Goal: Task Accomplishment & Management: Use online tool/utility

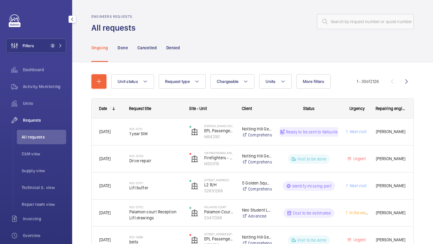
scroll to position [20, 0]
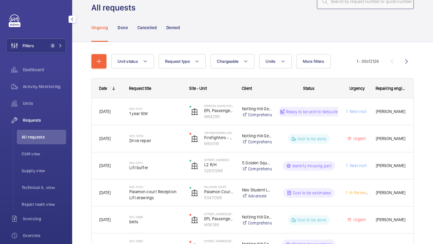
click at [355, 8] on input "text" at bounding box center [365, 1] width 97 height 15
paste input "R25-12613"
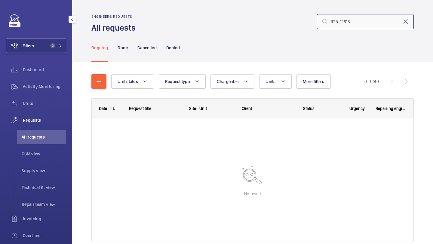
type input "R25-12613"
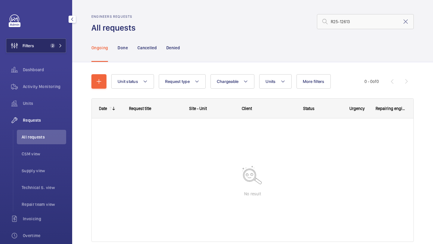
click at [48, 53] on div "Filters 2 Dashboard Activity Monitoring Units Requests All requests CSM view Su…" at bounding box center [36, 163] width 60 height 298
click at [48, 51] on button "Filters 2" at bounding box center [36, 45] width 60 height 14
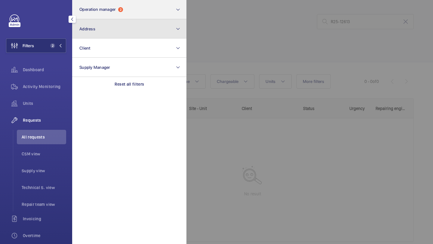
click at [112, 19] on button "Address" at bounding box center [129, 28] width 114 height 19
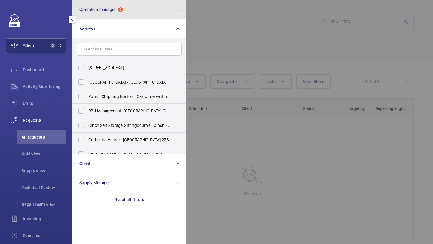
click at [112, 16] on button "Operation manager 2" at bounding box center [129, 9] width 114 height 19
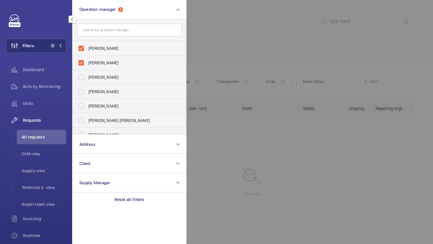
click at [113, 50] on span "Abby Archer" at bounding box center [129, 48] width 83 height 6
click at [87, 50] on input "Abby Archer" at bounding box center [81, 48] width 12 height 12
checkbox input "false"
click at [113, 50] on span "Alex Waterman" at bounding box center [129, 48] width 83 height 6
click at [87, 50] on input "Alex Waterman" at bounding box center [81, 48] width 12 height 12
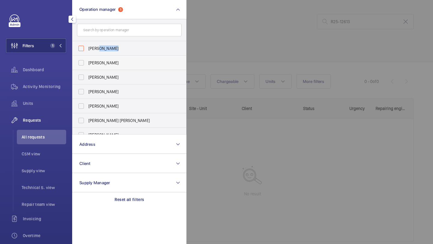
checkbox input "false"
click at [237, 53] on div at bounding box center [402, 122] width 433 height 244
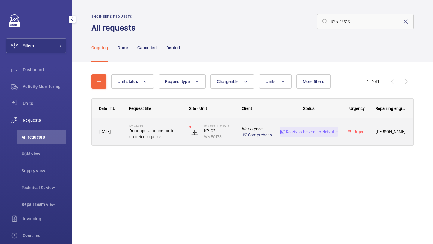
click at [170, 132] on span "Door operator and motor encoder required" at bounding box center [155, 134] width 52 height 12
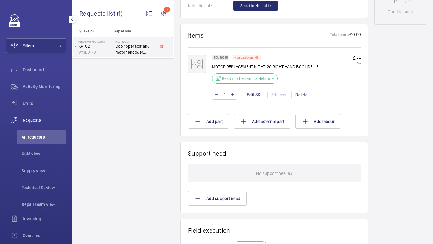
scroll to position [313, 0]
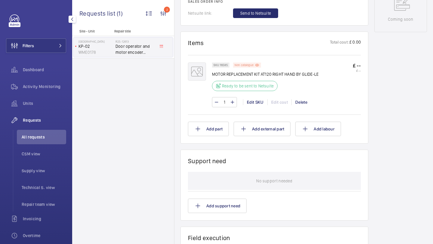
click at [245, 66] on p "Non catalogue" at bounding box center [243, 65] width 19 height 2
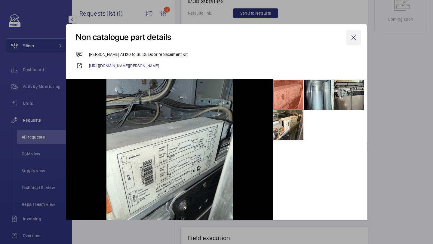
click at [356, 36] on wm-front-icon-button at bounding box center [353, 37] width 14 height 14
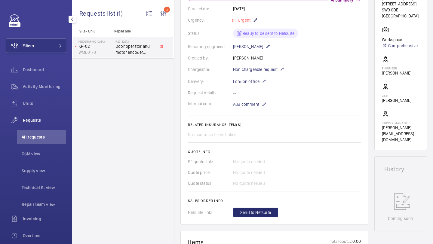
scroll to position [114, 0]
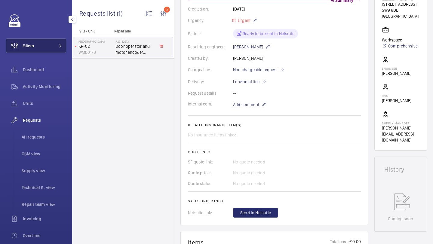
click at [59, 46] on mat-icon at bounding box center [61, 46] width 4 height 4
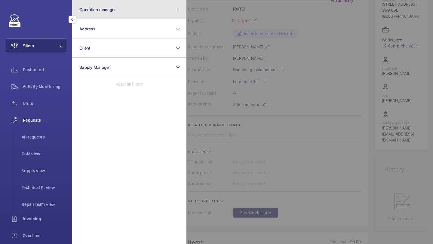
click at [98, 14] on button "Operation manager" at bounding box center [129, 9] width 114 height 19
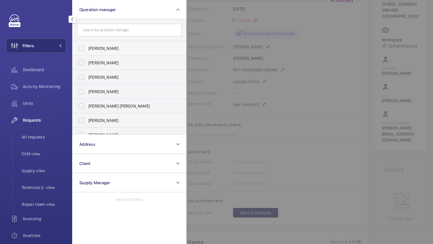
click at [99, 48] on span "[PERSON_NAME]" at bounding box center [129, 48] width 83 height 6
click at [87, 48] on input "[PERSON_NAME]" at bounding box center [81, 48] width 12 height 12
checkbox input "true"
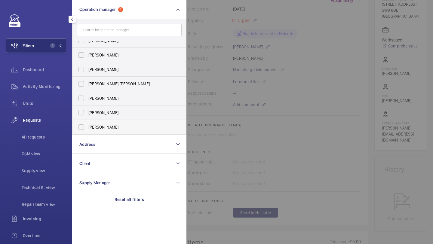
click at [99, 127] on span "Alex Waterman" at bounding box center [129, 127] width 83 height 6
click at [87, 127] on input "Alex Waterman" at bounding box center [81, 127] width 12 height 12
checkbox input "true"
click at [41, 109] on div "Units" at bounding box center [36, 103] width 60 height 14
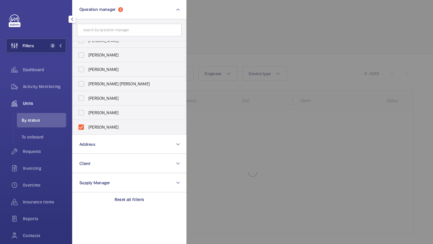
click at [258, 32] on div at bounding box center [402, 122] width 433 height 244
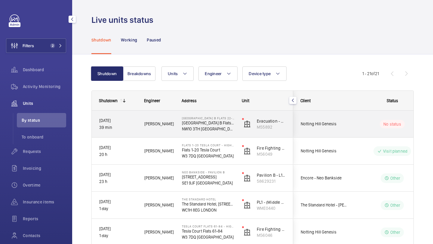
click at [330, 120] on div "Notting Hill Genesis" at bounding box center [319, 123] width 53 height 19
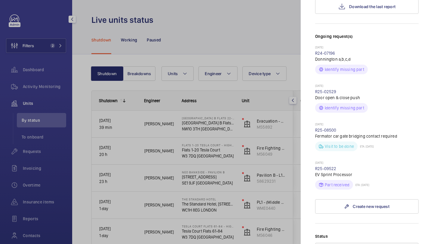
scroll to position [95, 0]
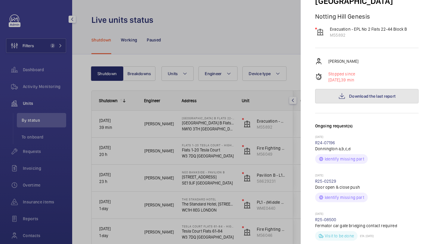
click at [342, 89] on button "Download the last report" at bounding box center [366, 96] width 103 height 14
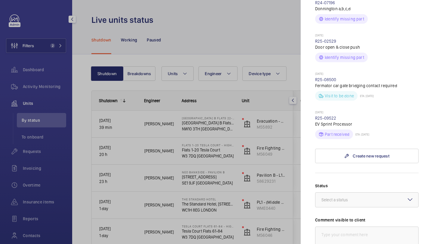
scroll to position [301, 0]
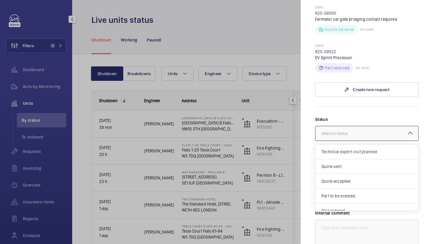
click at [342, 127] on div at bounding box center [366, 133] width 103 height 14
click at [346, 196] on div "Other" at bounding box center [366, 203] width 103 height 14
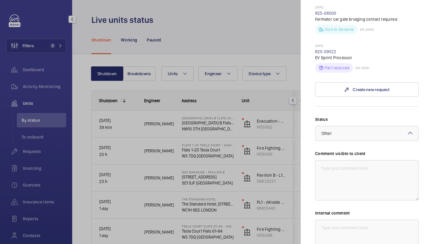
scroll to position [364, 0]
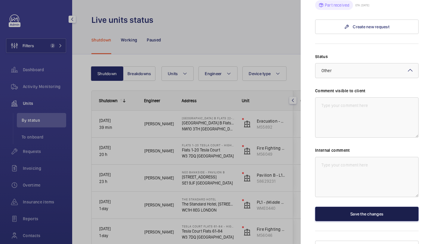
click at [347, 207] on button "Save the changes" at bounding box center [366, 214] width 103 height 14
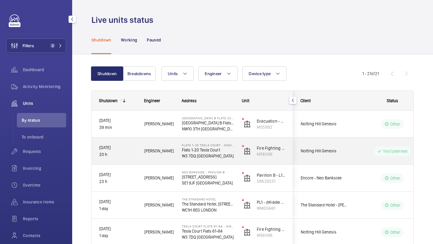
click at [353, 129] on div "Other" at bounding box center [388, 124] width 82 height 22
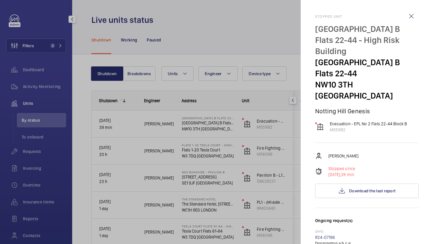
click at [361, 169] on div "Miguel Castillo Stopped since 24/09/2025, 39 min Download the last report" at bounding box center [366, 175] width 103 height 46
click at [361, 188] on span "Download the last report" at bounding box center [372, 190] width 46 height 5
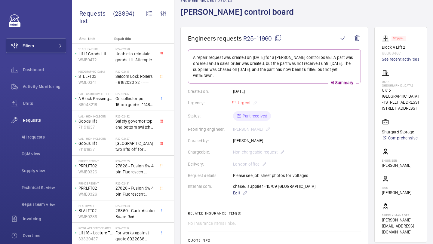
scroll to position [64, 0]
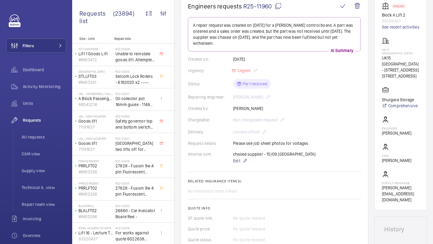
drag, startPoint x: 271, startPoint y: 8, endPoint x: 245, endPoint y: 7, distance: 25.9
click at [245, 7] on span "R25-11960" at bounding box center [262, 6] width 38 height 8
copy span "R25-11960"
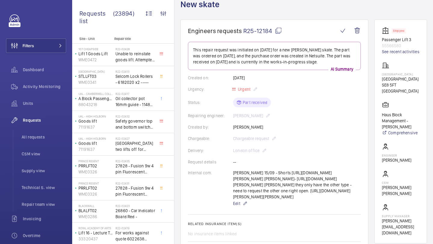
scroll to position [43, 0]
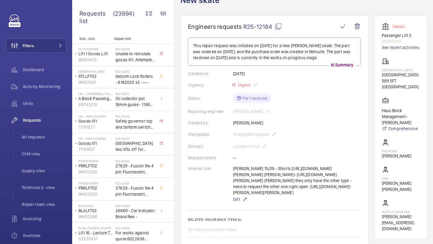
drag, startPoint x: 272, startPoint y: 29, endPoint x: 243, endPoint y: 26, distance: 28.9
click at [243, 26] on span "R25-12184" at bounding box center [262, 27] width 39 height 8
copy span "R25-12184"
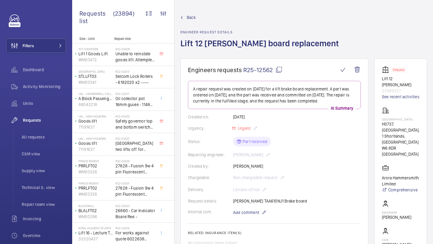
drag, startPoint x: 274, startPoint y: 72, endPoint x: 244, endPoint y: 72, distance: 29.8
click at [243, 72] on span "R25-12562" at bounding box center [262, 70] width 39 height 8
copy span "R25-12562"
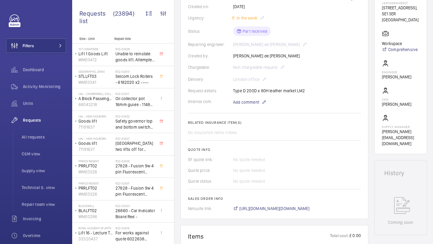
scroll to position [45, 0]
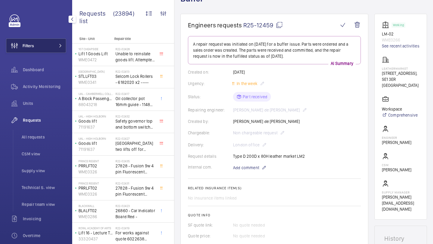
click at [51, 52] on button "Filters" at bounding box center [36, 45] width 60 height 14
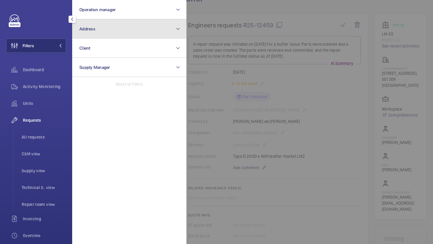
click at [90, 30] on span "Address" at bounding box center [87, 28] width 16 height 5
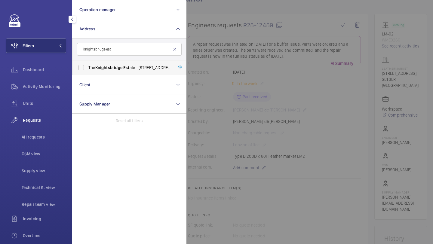
type input "knightsbridge est"
click at [113, 67] on span "Knightsbridge" at bounding box center [108, 67] width 27 height 5
click at [87, 67] on input "The Knightsbridge Est ate - 55-57 Brompton Road, LONDON SW3 1DP" at bounding box center [81, 68] width 12 height 12
checkbox input "true"
click at [44, 108] on div "Units" at bounding box center [36, 103] width 60 height 14
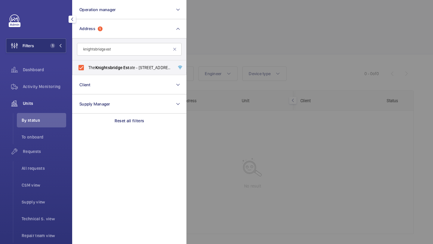
click at [230, 25] on div at bounding box center [402, 122] width 433 height 244
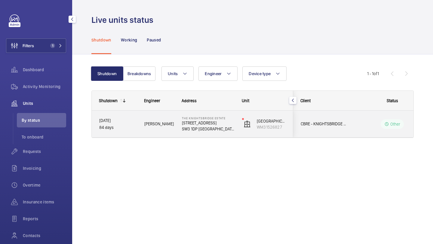
click at [331, 122] on span "CBRE - KNIGHTSBRIDGE ESTATE" at bounding box center [324, 124] width 46 height 7
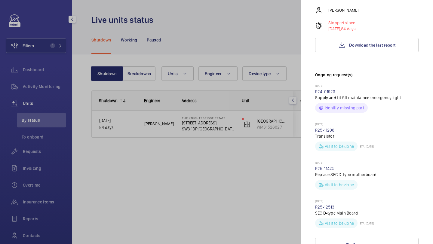
scroll to position [71, 0]
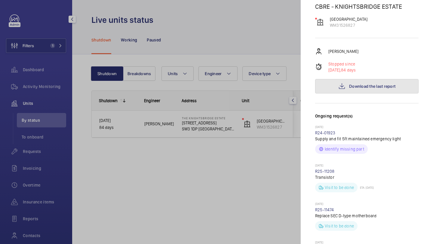
click at [359, 84] on span "Download the last report" at bounding box center [372, 86] width 46 height 5
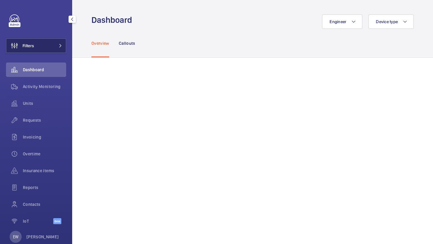
click at [48, 48] on button "Filters" at bounding box center [36, 45] width 60 height 14
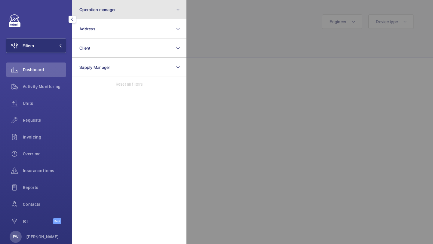
click at [98, 11] on span "Operation manager" at bounding box center [97, 9] width 36 height 5
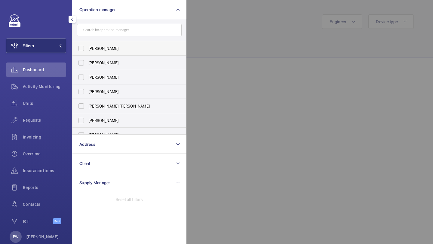
click at [96, 54] on label "[PERSON_NAME]" at bounding box center [124, 48] width 105 height 14
click at [87, 54] on input "[PERSON_NAME]" at bounding box center [81, 48] width 12 height 12
checkbox input "true"
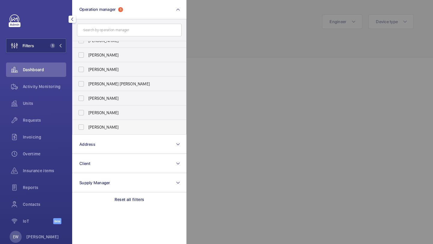
click at [105, 127] on span "Alex Waterman" at bounding box center [129, 127] width 83 height 6
click at [87, 127] on input "Alex Waterman" at bounding box center [81, 127] width 12 height 12
checkbox input "true"
click at [48, 118] on span "Requests" at bounding box center [44, 120] width 43 height 6
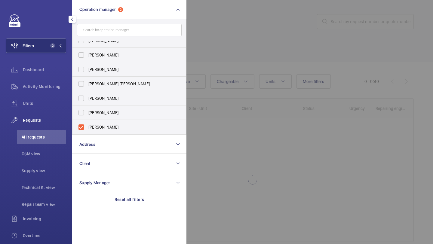
click at [238, 45] on div at bounding box center [402, 122] width 433 height 244
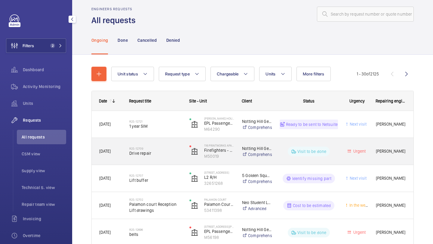
scroll to position [10, 0]
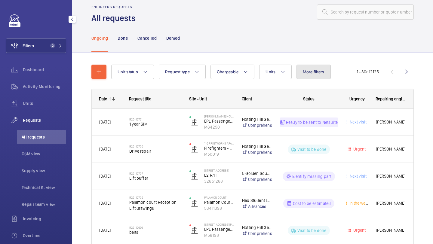
click at [304, 76] on button "More filters" at bounding box center [313, 72] width 34 height 14
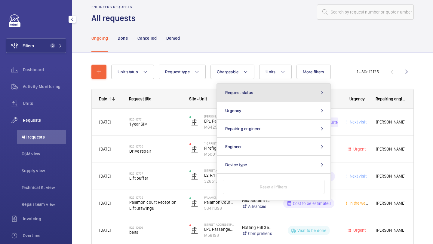
click at [285, 87] on button "Request status" at bounding box center [274, 93] width 114 height 18
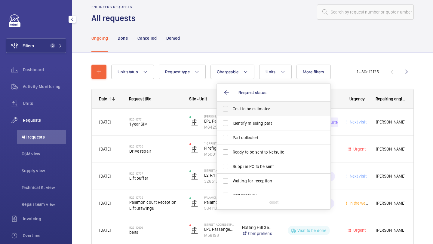
click at [265, 109] on span "Cost to be estimated" at bounding box center [274, 109] width 83 height 6
click at [231, 109] on input "Cost to be estimated" at bounding box center [225, 109] width 12 height 12
checkbox input "true"
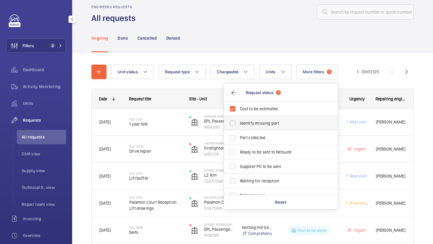
click at [258, 120] on label "Identify missing part" at bounding box center [276, 123] width 105 height 14
click at [239, 120] on input "Identify missing part" at bounding box center [233, 123] width 12 height 12
checkbox input "true"
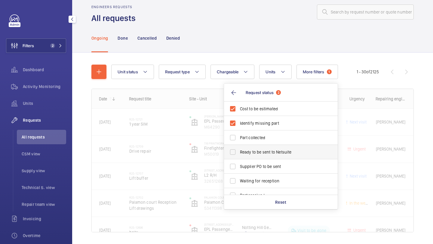
click at [252, 156] on label "Ready to be sent to Netsuite" at bounding box center [276, 152] width 105 height 14
click at [239, 156] on input "Ready to be sent to Netsuite" at bounding box center [233, 152] width 12 height 12
checkbox input "true"
click at [252, 162] on label "Supplier PO to be sent" at bounding box center [276, 166] width 105 height 14
click at [239, 162] on input "Supplier PO to be sent" at bounding box center [233, 166] width 12 height 12
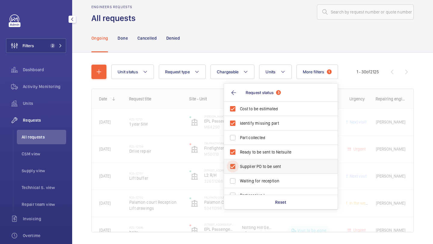
checkbox input "true"
click at [246, 11] on div at bounding box center [276, 12] width 274 height 14
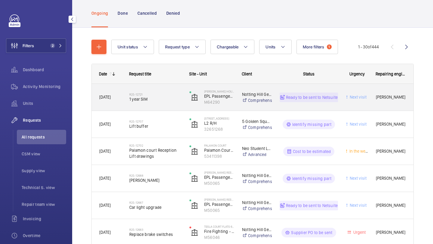
scroll to position [35, 0]
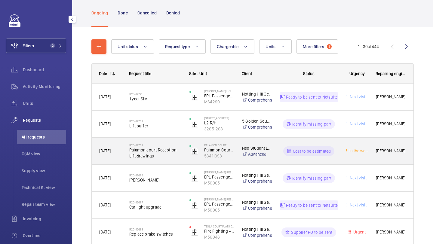
click at [180, 157] on span "Palamon court Reception Lift drawings" at bounding box center [155, 153] width 52 height 12
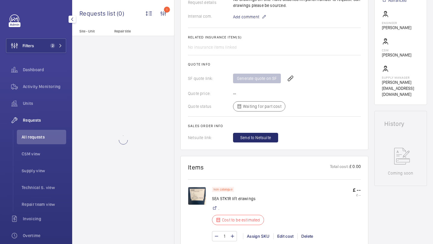
scroll to position [242, 0]
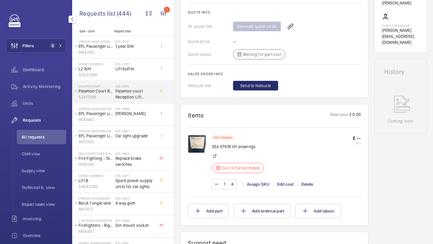
click at [202, 138] on img at bounding box center [197, 144] width 18 height 18
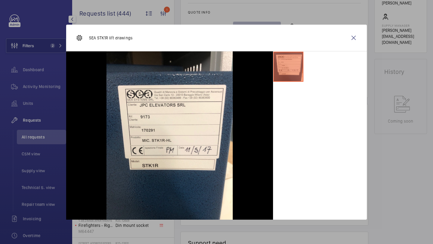
click at [345, 46] on div "SEA STK1R lift drawings" at bounding box center [216, 38] width 301 height 27
click at [352, 47] on div "SEA STK1R lift drawings" at bounding box center [216, 38] width 301 height 27
click at [349, 38] on wm-front-icon-button at bounding box center [353, 38] width 14 height 14
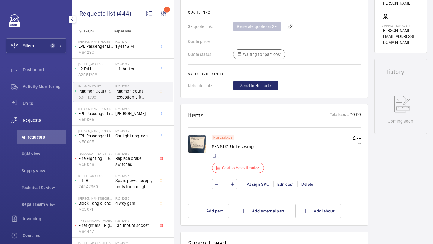
scroll to position [51, 0]
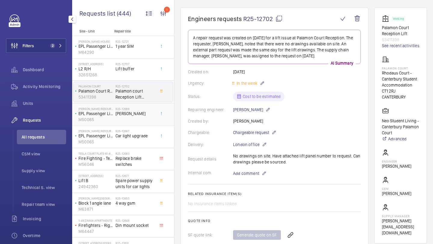
click at [120, 111] on span "Pressel" at bounding box center [135, 114] width 40 height 6
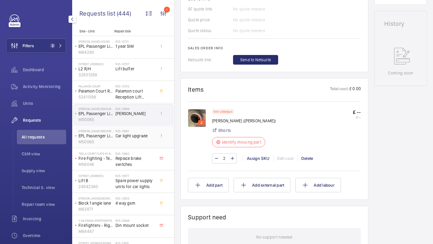
scroll to position [269, 0]
click at [123, 134] on span "Car light upgrade" at bounding box center [135, 136] width 40 height 6
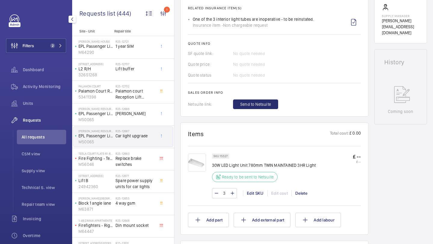
scroll to position [231, 0]
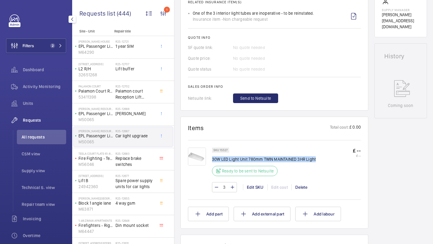
drag, startPoint x: 306, startPoint y: 160, endPoint x: 213, endPoint y: 161, distance: 92.9
click at [213, 161] on div "SKU 15527 30W LED Light Unit 780mm TWIN MAINTAINED 3HR Light Ready to be sent t…" at bounding box center [286, 164] width 149 height 32
copy p "30W LED Light Unit 780mm TWIN MAINTAINED 3HR Light"
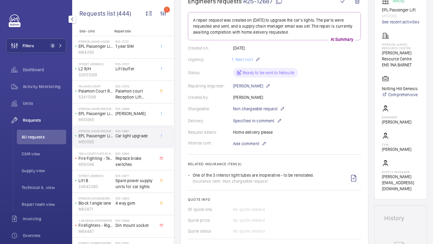
scroll to position [46, 0]
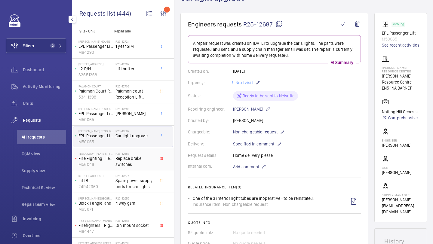
click at [141, 159] on span "Replace brake switches" at bounding box center [135, 161] width 40 height 12
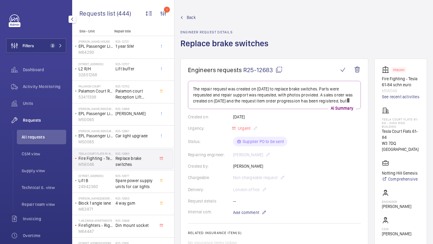
scroll to position [241, 0]
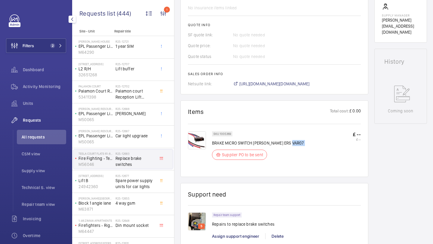
drag, startPoint x: 295, startPoint y: 143, endPoint x: 239, endPoint y: 148, distance: 56.7
click at [239, 148] on div "SKU 1005369 BRAKE MICRO SWITCH MONTANARI ERS VAR07 Supplier PO to be sent" at bounding box center [258, 147] width 92 height 32
click at [290, 140] on p "BRAKE MICRO SWITCH MONTANARI ERS VAR07" at bounding box center [258, 143] width 92 height 6
drag, startPoint x: 297, startPoint y: 142, endPoint x: 213, endPoint y: 145, distance: 83.6
click at [213, 145] on p "BRAKE MICRO SWITCH MONTANARI ERS VAR07" at bounding box center [258, 143] width 92 height 6
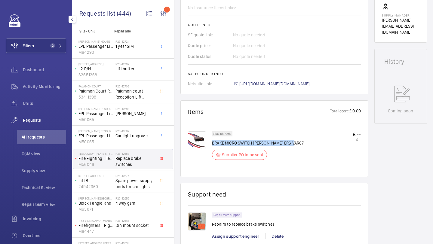
copy p "BRAKE MICRO SWITCH MONTANARI ERS VAR07"
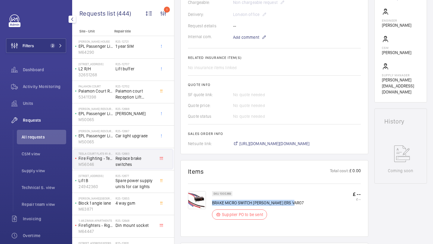
scroll to position [112, 0]
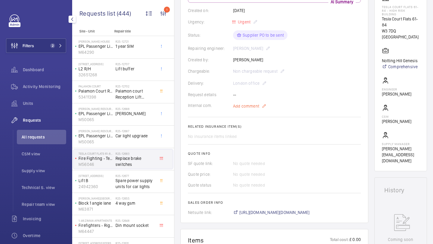
click at [252, 107] on span "Add comment" at bounding box center [246, 106] width 26 height 6
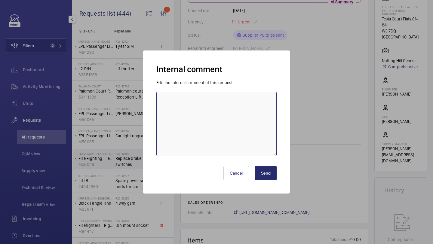
click at [230, 114] on textarea at bounding box center [216, 124] width 120 height 64
type textarea "awaiting price from supplier - 24.09 Elle"
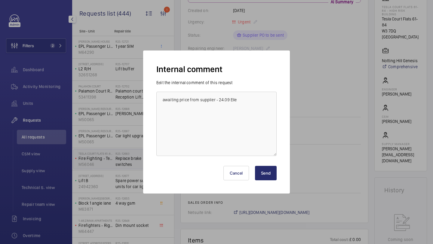
click at [266, 177] on button "Send" at bounding box center [266, 173] width 22 height 14
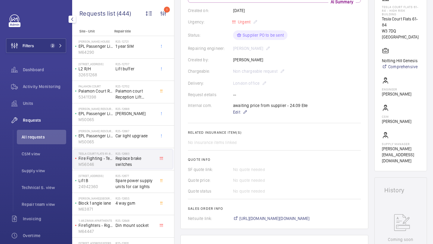
scroll to position [130, 0]
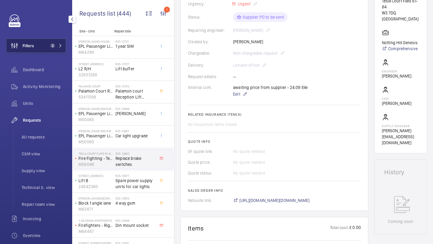
click at [38, 50] on button "Filters 2" at bounding box center [36, 45] width 60 height 14
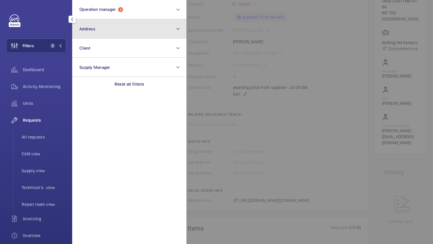
click at [129, 28] on button "Address" at bounding box center [129, 28] width 114 height 19
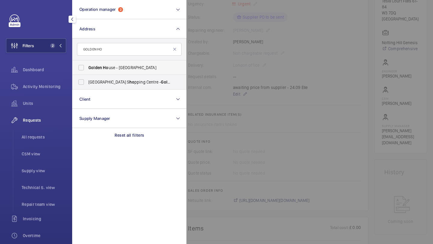
type input "GOLDEN HO"
click at [114, 69] on span "Golden Ho use - Great Pulteney Street, LONDON W1F 9NN" at bounding box center [129, 68] width 83 height 6
click at [87, 69] on input "Golden Ho use - Great Pulteney Street, LONDON W1F 9NN" at bounding box center [81, 68] width 12 height 12
checkbox input "true"
click at [55, 134] on li "All requests" at bounding box center [41, 137] width 49 height 14
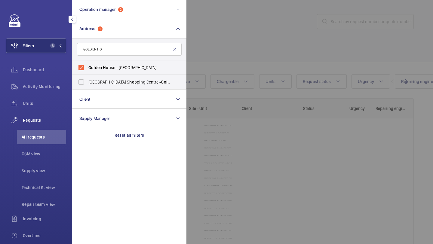
click at [221, 15] on div at bounding box center [402, 122] width 433 height 244
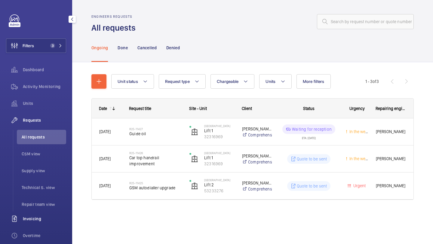
scroll to position [43, 0]
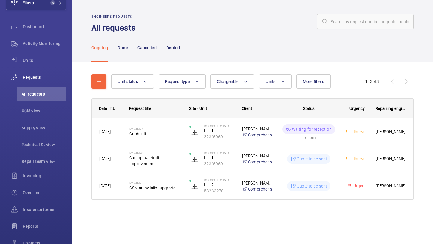
click at [272, 89] on wm-front-shared-table-view-engine "Unit status Request type Chargeable Units More filters Request status Urgency R…" at bounding box center [252, 144] width 322 height 140
click at [273, 88] on button "Units" at bounding box center [275, 81] width 32 height 14
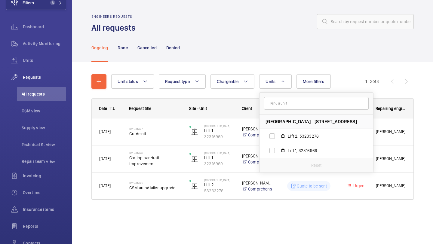
click at [247, 20] on div at bounding box center [276, 21] width 274 height 14
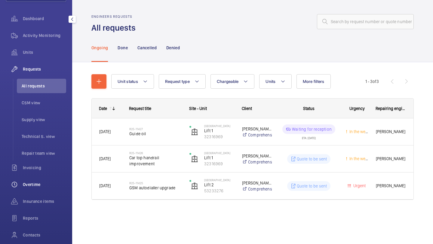
scroll to position [59, 0]
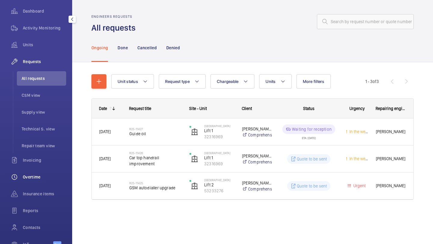
click at [39, 197] on span "Insurance items" at bounding box center [44, 194] width 43 height 6
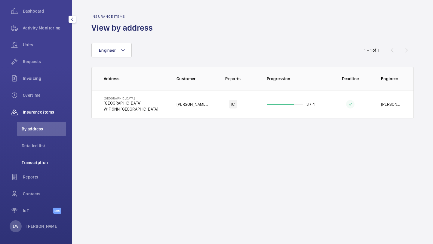
click at [35, 168] on li "Transcription" at bounding box center [41, 162] width 49 height 14
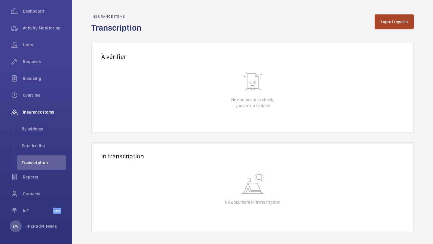
click at [394, 24] on button "Import reports" at bounding box center [393, 21] width 39 height 14
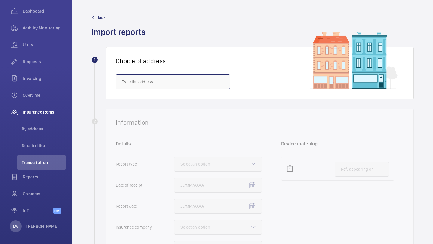
click at [178, 86] on input "text" at bounding box center [173, 81] width 114 height 15
click at [199, 101] on span "Golden House - Great Pulteney Street, LONDON W1F 9NN" at bounding box center [160, 100] width 77 height 6
type input "Golden House - Great Pulteney Street, LONDON W1F 9NN"
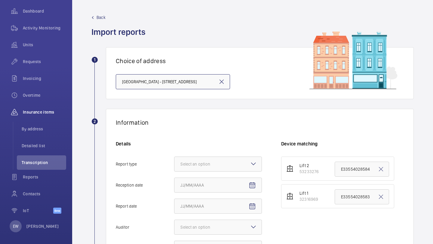
scroll to position [0, 6]
click at [205, 163] on div "Select an option" at bounding box center [202, 164] width 45 height 6
click at [174, 163] on input "Report type Select an option" at bounding box center [174, 164] width 0 height 14
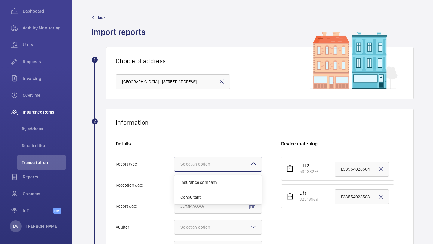
scroll to position [0, 0]
click at [208, 177] on div "Insurance company" at bounding box center [217, 182] width 87 height 15
click at [174, 171] on input "Report type Select an option Insurance company Consultant" at bounding box center [174, 164] width 0 height 14
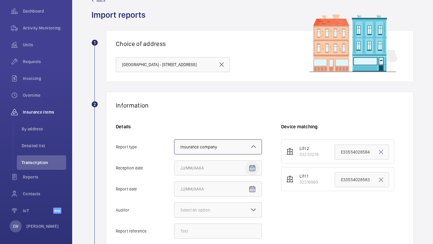
click at [246, 172] on span "Open calendar" at bounding box center [252, 168] width 14 height 14
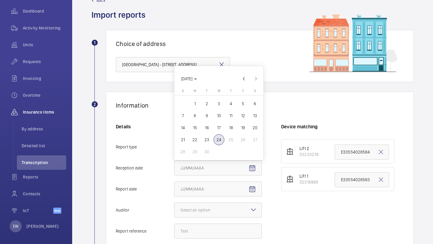
click at [205, 142] on span "23" at bounding box center [206, 139] width 11 height 11
type input "9/23/2025"
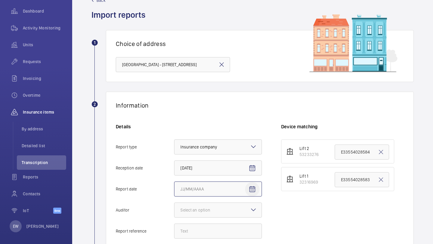
click at [245, 185] on div at bounding box center [218, 189] width 88 height 15
click at [245, 185] on input "Report date" at bounding box center [218, 189] width 88 height 15
click at [246, 185] on span "Open calendar" at bounding box center [252, 189] width 14 height 14
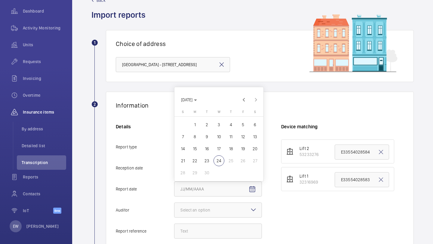
click at [195, 161] on span "22" at bounding box center [194, 160] width 11 height 11
type input "9/22/2025"
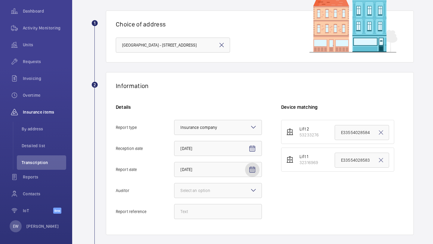
scroll to position [60, 0]
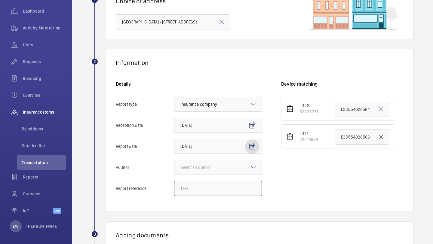
click at [209, 188] on input "Report reference" at bounding box center [218, 188] width 88 height 15
paste input "H&I/Helix/GH/LH/22-09-2025"
type input "H&I/Helix/GH/LH/22-09-2025"
click at [352, 140] on input "E33554028583" at bounding box center [361, 137] width 54 height 15
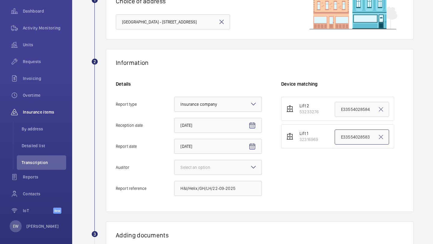
paste input "H&I/Helix/GH/LH/22-09-2025"
type input "H&I/Helix/GH/LH/22-09-2025"
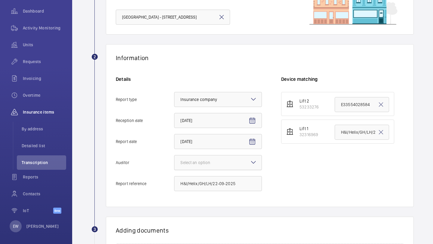
scroll to position [67, 0]
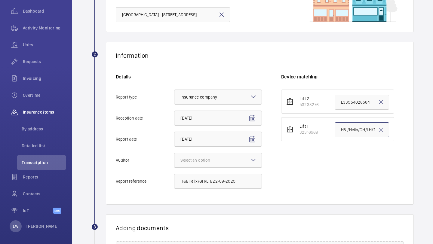
click at [221, 164] on div at bounding box center [217, 160] width 87 height 14
click at [174, 164] on input "Auditor Select an option" at bounding box center [174, 160] width 0 height 14
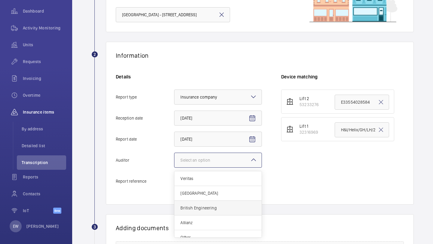
scroll to position [7, 0]
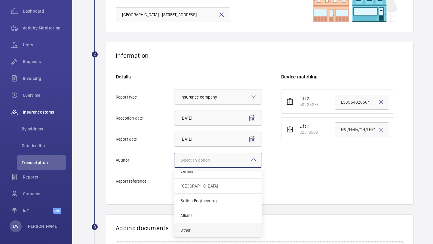
click at [205, 225] on div "Other" at bounding box center [217, 230] width 87 height 14
click at [174, 167] on input "Auditor Select an option Veritas Zurich British Engineering Allianz Other" at bounding box center [174, 160] width 0 height 14
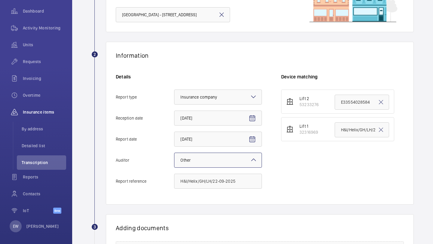
scroll to position [167, 0]
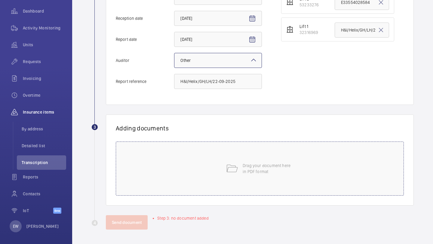
click at [224, 181] on div "Drag your document here in PDF format" at bounding box center [260, 169] width 288 height 54
click at [236, 166] on mat-icon at bounding box center [232, 169] width 12 height 12
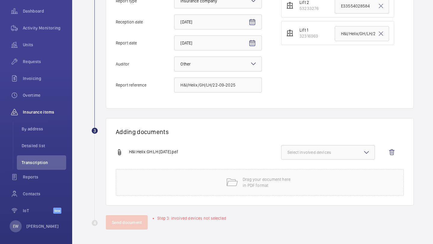
click at [331, 150] on span "Select involved devices" at bounding box center [327, 152] width 81 height 6
click at [322, 186] on span "32316969" at bounding box center [328, 186] width 62 height 6
click at [296, 186] on input "32316969" at bounding box center [290, 186] width 12 height 12
checkbox input "true"
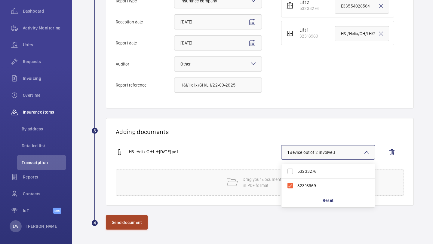
click at [139, 218] on button "Send document" at bounding box center [127, 222] width 42 height 14
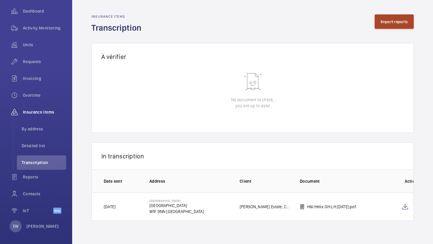
click at [381, 19] on button "Import reports" at bounding box center [393, 21] width 39 height 14
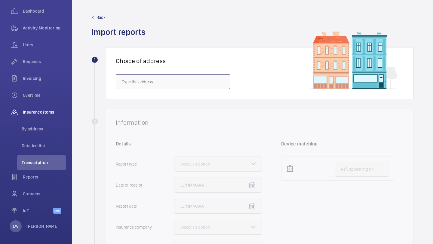
click at [198, 85] on input "text" at bounding box center [173, 81] width 114 height 15
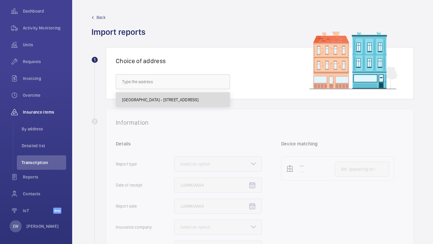
click at [195, 93] on mat-option "Golden House - Great Pulteney Street, LONDON W1F 9NN" at bounding box center [173, 100] width 114 height 14
type input "Golden House - Great Pulteney Street, LONDON W1F 9NN"
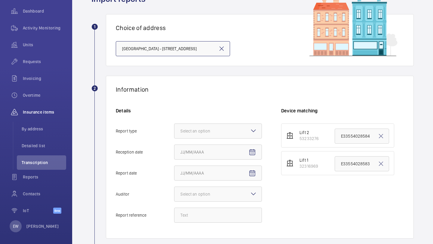
scroll to position [77, 0]
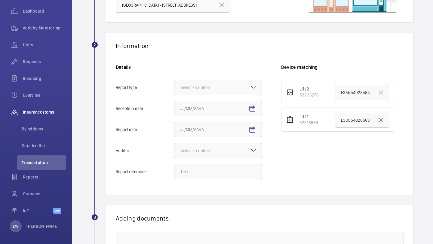
click at [198, 96] on div "Details Report type Select an option Reception date Report date Auditor Select …" at bounding box center [198, 124] width 165 height 121
click at [198, 92] on div at bounding box center [217, 87] width 87 height 14
click at [174, 92] on input "Report type Select an option" at bounding box center [174, 87] width 0 height 14
click at [198, 104] on span "Insurance company" at bounding box center [217, 106] width 75 height 6
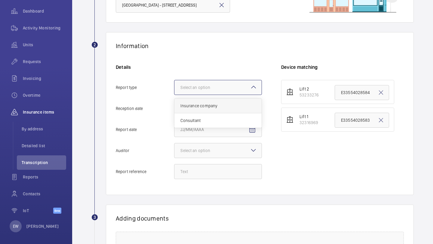
click at [174, 95] on input "Report type Select an option Insurance company Consultant" at bounding box center [174, 87] width 0 height 14
click at [247, 107] on span "Open calendar" at bounding box center [252, 109] width 14 height 14
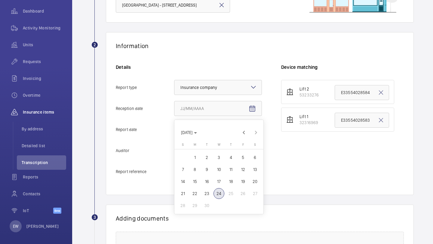
click at [208, 194] on span "23" at bounding box center [206, 193] width 11 height 11
type input "9/23/2025"
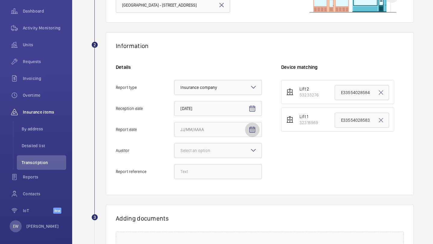
click at [258, 125] on span "Open calendar" at bounding box center [252, 130] width 14 height 14
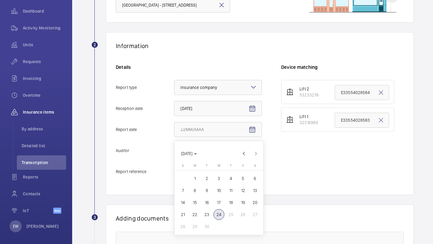
click at [195, 217] on span "22" at bounding box center [194, 214] width 11 height 11
type input "9/22/2025"
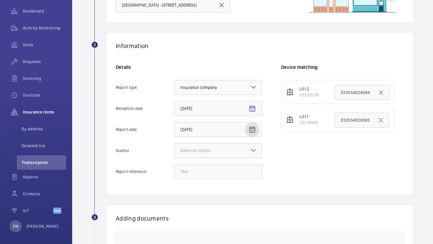
click at [216, 154] on div at bounding box center [217, 150] width 87 height 14
click at [174, 154] on input "Auditor Select an option" at bounding box center [174, 150] width 0 height 14
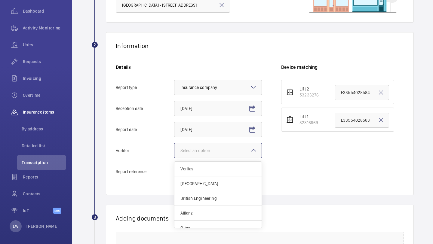
scroll to position [7, 0]
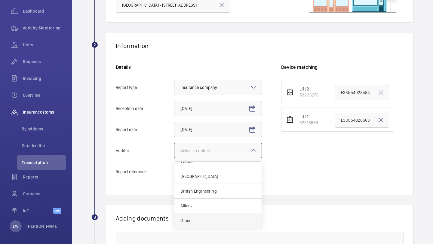
click at [206, 225] on div "Other" at bounding box center [217, 220] width 87 height 14
click at [174, 158] on input "Auditor Select an option Veritas Zurich British Engineering Allianz Other" at bounding box center [174, 150] width 0 height 14
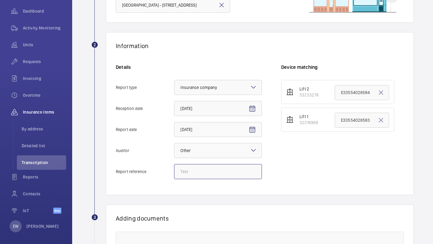
click at [224, 173] on input "Report reference" at bounding box center [218, 171] width 88 height 15
paste input "H&I/Helix/GH/RH/22-09-2025"
type input "H&I/Helix/GH/RH/22-09-2025"
click at [349, 86] on input "E33554028584" at bounding box center [361, 92] width 54 height 15
click at [348, 89] on input "E33554028584" at bounding box center [361, 92] width 54 height 15
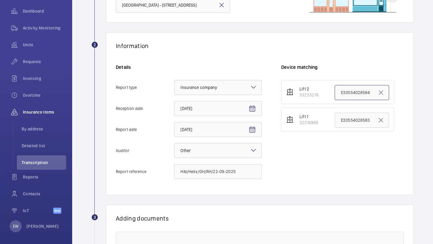
click at [348, 89] on input "E33554028584" at bounding box center [361, 92] width 54 height 15
paste input "H&I/Helix/GH/RH/22-09-2025"
type input "H&I/Helix/GH/RH/22-09-2025"
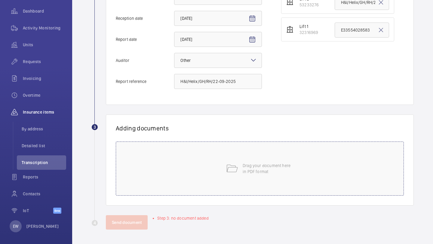
click at [246, 193] on div "Drag your document here in PDF format" at bounding box center [260, 169] width 288 height 54
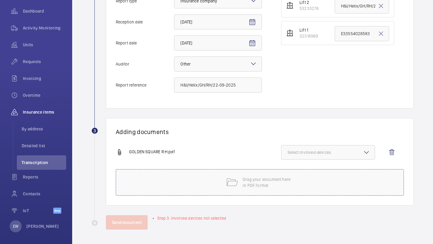
scroll to position [163, 0]
click at [325, 148] on button "Select involved devices" at bounding box center [328, 152] width 94 height 14
click at [317, 166] on label "53233276" at bounding box center [323, 171] width 84 height 14
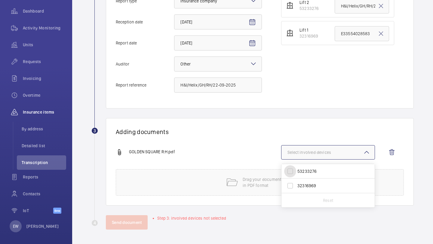
click at [296, 166] on input "53233276" at bounding box center [290, 171] width 12 height 12
checkbox input "true"
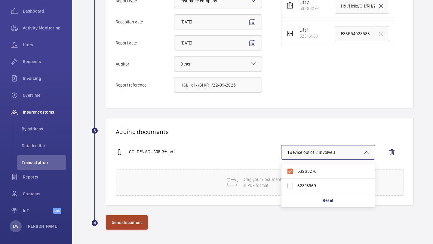
click at [132, 217] on button "Send document" at bounding box center [127, 222] width 42 height 14
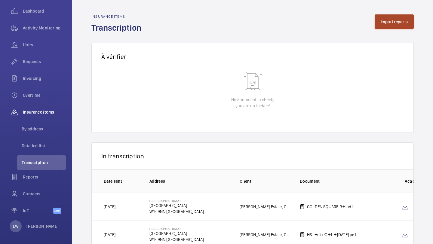
click at [387, 24] on button "Import reports" at bounding box center [393, 21] width 39 height 14
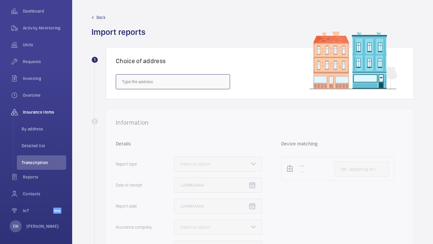
click at [200, 77] on input "text" at bounding box center [173, 81] width 114 height 15
paste input "SW5 9EH"
click at [171, 95] on mat-option "46 Warwick Road - 46 Warwick Road, LONDON SW5 9EH" at bounding box center [173, 100] width 114 height 15
type input "46 Warwick Road - 46 Warwick Road, LONDON SW5 9EH"
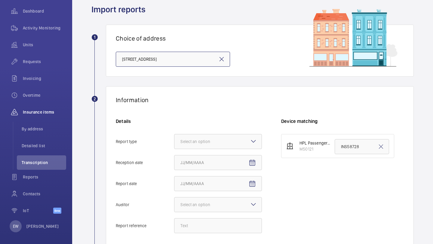
scroll to position [86, 0]
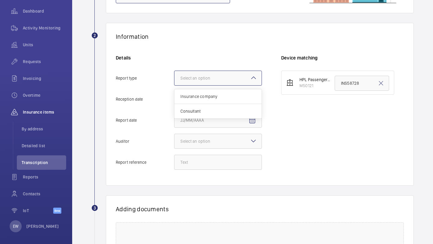
click at [193, 85] on div "Select an option" at bounding box center [218, 78] width 88 height 15
click at [174, 85] on input "Report type Select an option Insurance company Consultant" at bounding box center [174, 78] width 0 height 14
click at [197, 93] on span "Insurance company" at bounding box center [217, 96] width 75 height 6
click at [174, 85] on input "Report type Select an option Insurance company Consultant" at bounding box center [174, 78] width 0 height 14
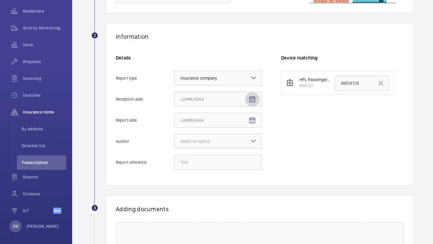
click at [254, 96] on mat-icon "Open calendar" at bounding box center [252, 99] width 7 height 7
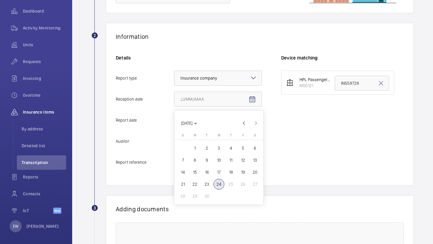
click at [207, 183] on span "23" at bounding box center [206, 184] width 11 height 11
type input "9/23/2025"
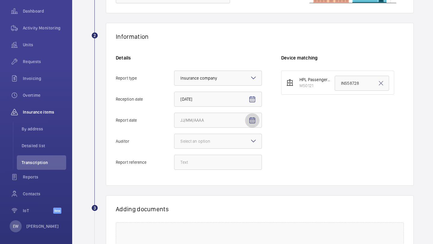
click at [252, 125] on span "Open calendar" at bounding box center [252, 120] width 14 height 14
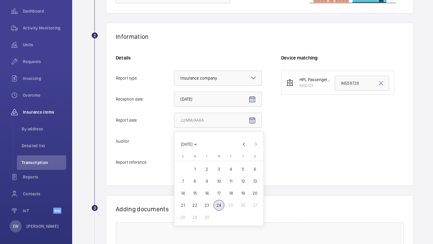
click at [196, 207] on span "22" at bounding box center [194, 205] width 11 height 11
type input "9/22/2025"
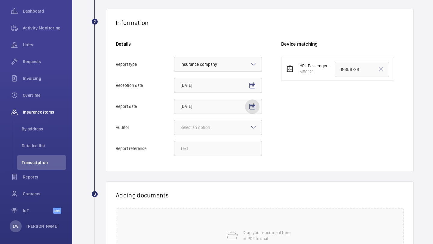
scroll to position [119, 0]
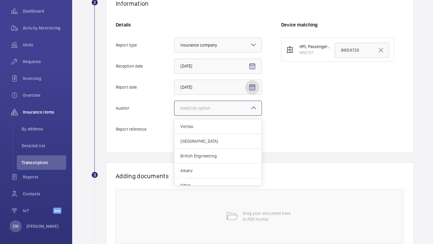
click at [220, 105] on div "Select an option" at bounding box center [202, 108] width 45 height 6
click at [174, 105] on input "Auditor Select an option Veritas Zurich British Engineering Allianz Other" at bounding box center [174, 108] width 0 height 14
click at [207, 174] on div "Other" at bounding box center [217, 178] width 87 height 14
click at [174, 115] on input "Auditor Select an option Veritas Zurich British Engineering Allianz Other" at bounding box center [174, 108] width 0 height 14
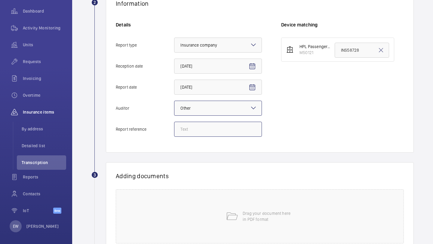
click at [212, 130] on input "Report reference" at bounding box center [218, 129] width 88 height 15
paste input "INS68028"
type input "INS68028"
click at [346, 47] on input "INS58728" at bounding box center [361, 50] width 54 height 15
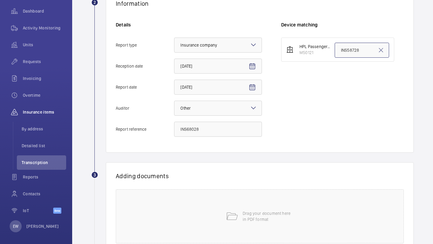
paste input "680"
type input "INS68028"
click at [209, 225] on div "Drag your document here in PDF format" at bounding box center [260, 216] width 288 height 54
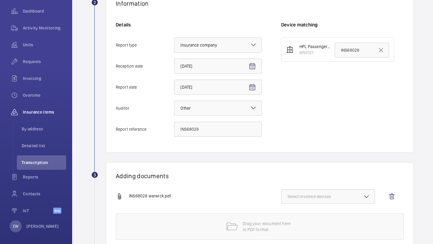
click at [320, 194] on span "Select involved devices" at bounding box center [327, 197] width 81 height 6
click at [311, 212] on span "M50121" at bounding box center [328, 215] width 62 height 6
click at [296, 212] on input "M50121" at bounding box center [290, 215] width 12 height 12
checkbox input "true"
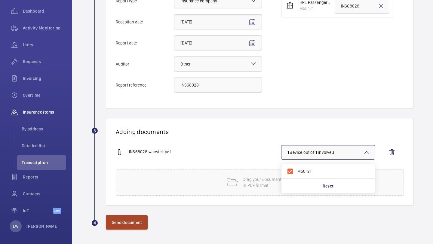
click at [136, 222] on button "Send document" at bounding box center [127, 222] width 42 height 14
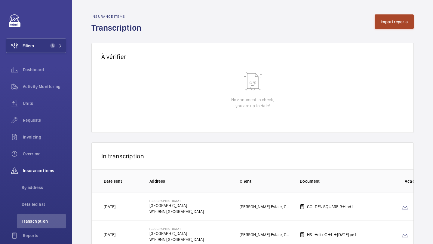
click at [396, 25] on button "Import reports" at bounding box center [393, 21] width 39 height 14
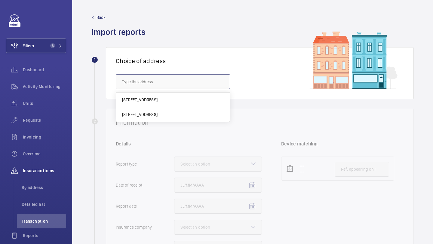
click at [166, 75] on input "text" at bounding box center [173, 81] width 114 height 15
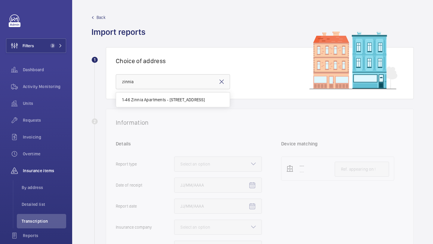
click at [169, 102] on mat-option "1-46 Zinnia Apartments - 1-46 Zinnia Apartments, LONDON HA9 6EE" at bounding box center [173, 100] width 114 height 14
type input "1-46 Zinnia Apartments - 1-46 Zinnia Apartments, LONDON HA9 6EE"
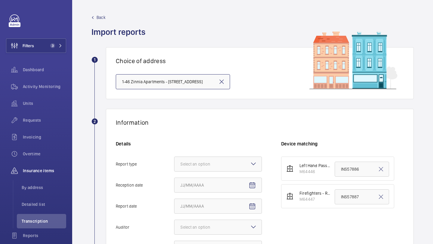
scroll to position [111, 0]
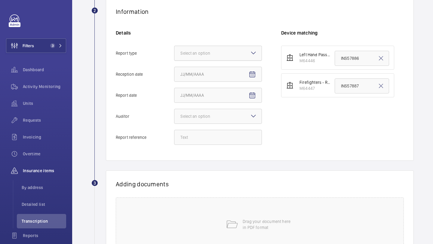
click at [207, 60] on div at bounding box center [217, 53] width 87 height 14
click at [174, 60] on input "Report type Select an option" at bounding box center [174, 53] width 0 height 14
click at [204, 74] on span "Insurance company" at bounding box center [217, 72] width 75 height 6
click at [174, 60] on input "Report type Select an option Insurance company Consultant" at bounding box center [174, 53] width 0 height 14
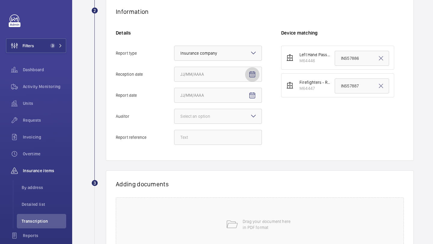
click at [250, 75] on mat-icon "Open calendar" at bounding box center [252, 74] width 7 height 7
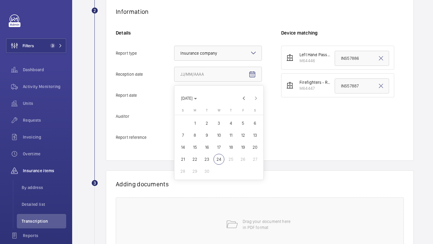
click at [207, 158] on span "23" at bounding box center [206, 159] width 11 height 11
type input "9/23/2025"
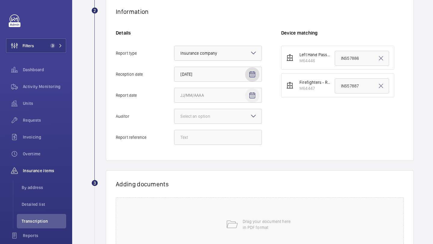
click at [252, 97] on mat-icon "Open calendar" at bounding box center [252, 95] width 7 height 7
click at [221, 181] on span "24" at bounding box center [218, 180] width 11 height 11
type input "9/24/2025"
click at [230, 112] on div at bounding box center [217, 116] width 87 height 14
click at [174, 112] on input "Auditor Select an option" at bounding box center [174, 116] width 0 height 14
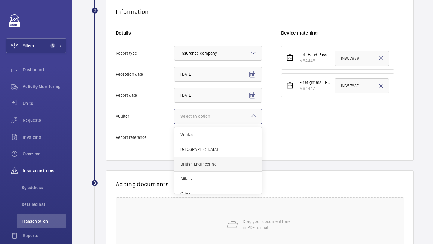
scroll to position [7, 0]
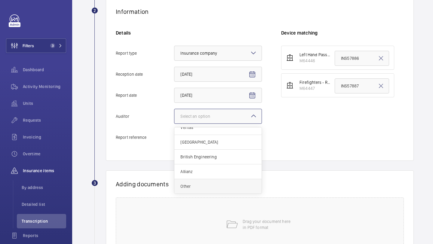
click at [203, 190] on div "Other" at bounding box center [217, 186] width 87 height 14
click at [174, 124] on input "Auditor Select an option Veritas Zurich British Engineering Allianz Other" at bounding box center [174, 116] width 0 height 14
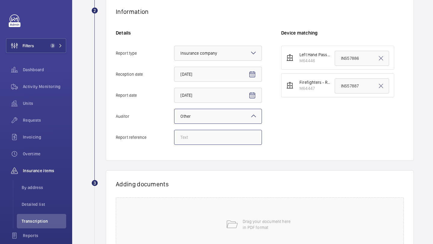
click at [220, 135] on input "Report reference" at bounding box center [218, 137] width 88 height 15
paste input "INS67093"
type input "INS67093"
click at [350, 87] on input "INS57887" at bounding box center [361, 85] width 54 height 15
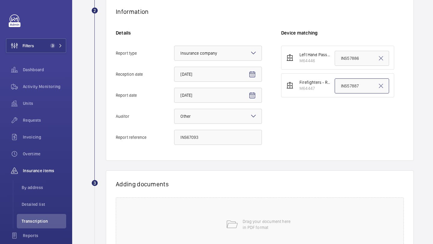
paste input "67093"
type input "INS67093"
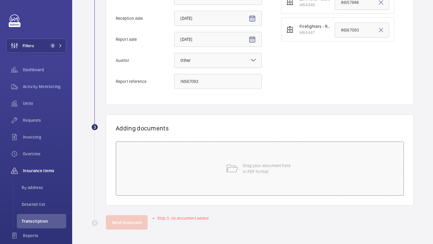
click at [240, 162] on div "Drag your document here in PDF format" at bounding box center [260, 169] width 288 height 54
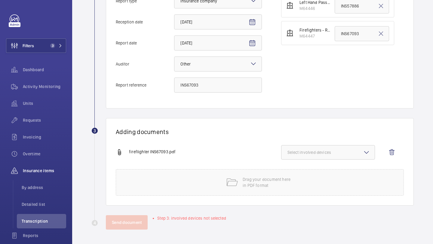
click at [333, 158] on button "Select involved devices" at bounding box center [328, 152] width 94 height 14
click at [322, 187] on span "M64447" at bounding box center [328, 186] width 62 height 6
click at [296, 187] on input "M64447" at bounding box center [290, 186] width 12 height 12
checkbox input "true"
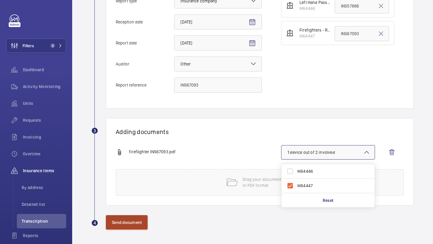
click at [131, 226] on button "Send document" at bounding box center [127, 222] width 42 height 14
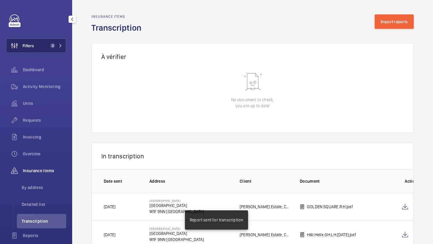
click at [52, 47] on span "3" at bounding box center [52, 45] width 5 height 5
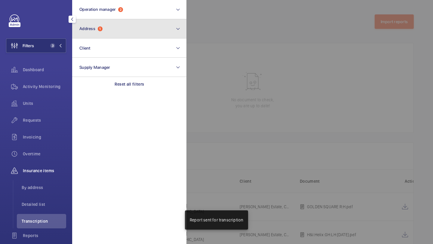
click at [83, 34] on button "Address 1" at bounding box center [129, 28] width 114 height 19
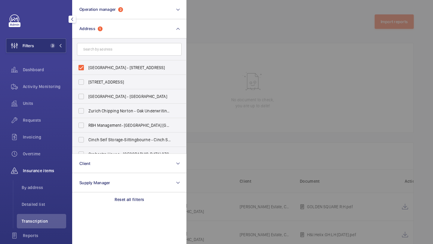
click at [84, 60] on form at bounding box center [129, 49] width 114 height 22
click at [85, 65] on input "Golden House - Great Pulteney Street, LONDON W1F 9NN" at bounding box center [81, 68] width 12 height 12
checkbox input "false"
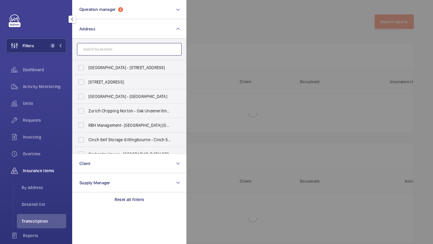
click at [87, 53] on input "text" at bounding box center [129, 49] width 105 height 13
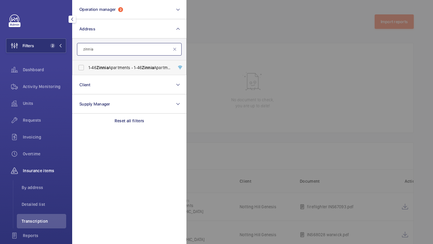
type input "zinnia"
click at [119, 68] on span "1-46 Zinnia Apartments - 1-46 Zinnia Apartments, LONDON HA9 6EE" at bounding box center [129, 68] width 83 height 6
click at [87, 68] on input "1-46 Zinnia Apartments - 1-46 Zinnia Apartments, LONDON HA9 6EE" at bounding box center [81, 68] width 12 height 12
checkbox input "true"
click at [52, 121] on span "Requests" at bounding box center [44, 120] width 43 height 6
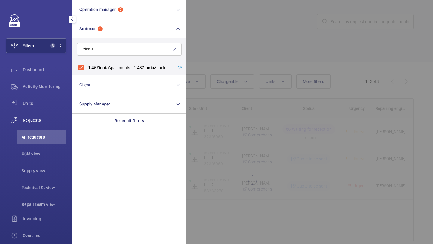
click at [221, 60] on div at bounding box center [402, 122] width 433 height 244
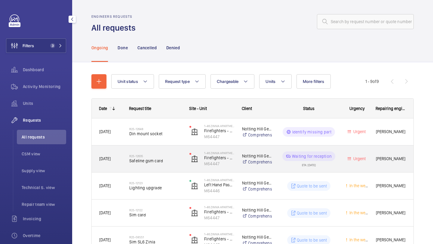
click at [163, 154] on h2 "R25-12635" at bounding box center [155, 156] width 52 height 4
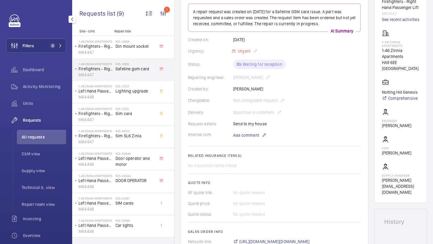
scroll to position [238, 0]
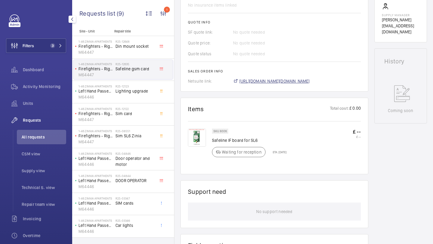
click at [249, 82] on span "https://6461500.app.netsuite.com/app/accounting/transactions/salesord.nl?id=303…" at bounding box center [274, 81] width 70 height 6
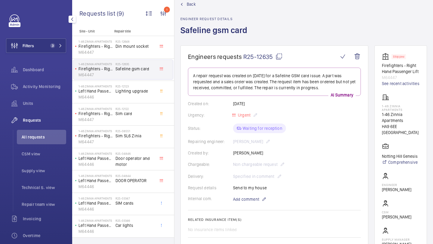
scroll to position [0, 0]
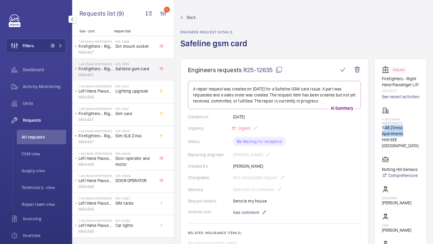
drag, startPoint x: 405, startPoint y: 139, endPoint x: 383, endPoint y: 136, distance: 21.9
click at [383, 136] on p "1-46 Zinnia Apartments" at bounding box center [401, 131] width 38 height 12
click at [399, 136] on p "1-46 Zinnia Apartments" at bounding box center [401, 131] width 38 height 12
drag, startPoint x: 404, startPoint y: 141, endPoint x: 382, endPoint y: 136, distance: 22.2
click at [382, 136] on wm-front-card "Stopped Firefighters - Right Hand Passenger Lift M64447 See recent activities 1…" at bounding box center [400, 169] width 53 height 221
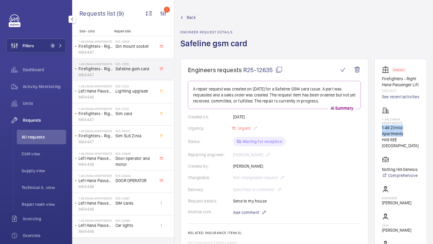
copy p "1-46 Zinnia Apartments"
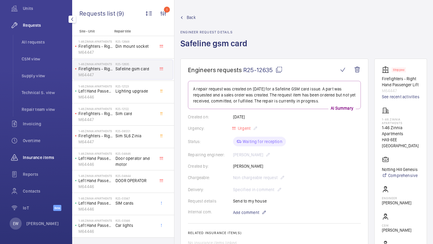
click at [51, 161] on div "Insurance items" at bounding box center [36, 157] width 60 height 14
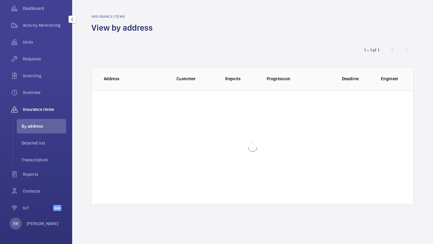
scroll to position [61, 0]
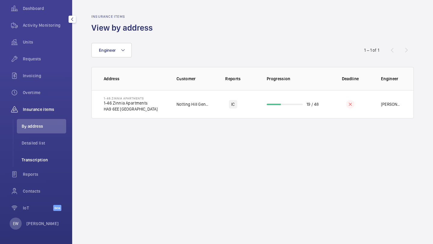
click at [43, 161] on span "Transcription" at bounding box center [44, 160] width 44 height 6
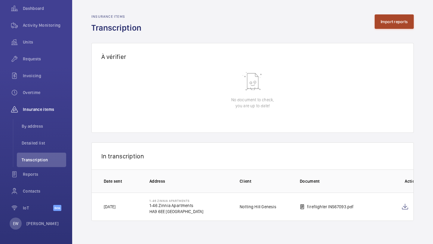
click at [381, 16] on button "Import reports" at bounding box center [393, 21] width 39 height 14
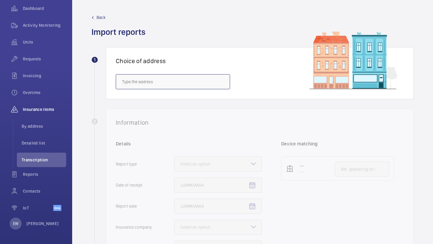
click at [190, 78] on input "text" at bounding box center [173, 81] width 114 height 15
click at [150, 106] on mat-option "Zephyr Court 5 - High Risk Building - ZEPHYR COURT 5, IPSWICH IP2 8FH" at bounding box center [173, 100] width 114 height 14
type input "Zephyr Court 5 - High Risk Building - ZEPHYR COURT 5, IPSWICH IP2 8FH"
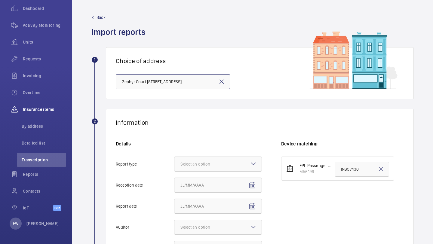
scroll to position [69, 0]
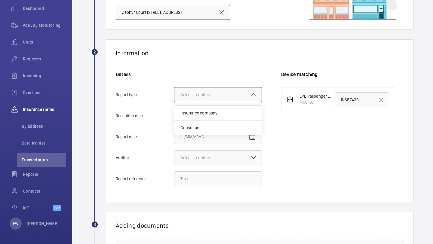
click at [197, 98] on div at bounding box center [217, 94] width 87 height 14
click at [174, 98] on input "Report type Select an option Insurance company Consultant" at bounding box center [174, 94] width 0 height 14
click at [195, 115] on span "Insurance company" at bounding box center [217, 113] width 75 height 6
click at [174, 102] on input "Report type Select an option Insurance company Consultant" at bounding box center [174, 94] width 0 height 14
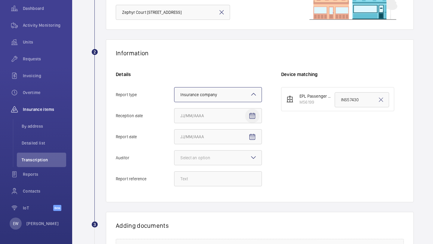
click at [252, 111] on span "Open calendar" at bounding box center [252, 116] width 14 height 14
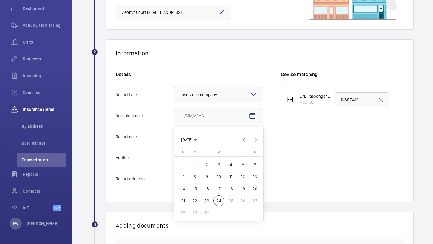
click at [209, 197] on span "23" at bounding box center [206, 200] width 11 height 11
type input "9/23/2025"
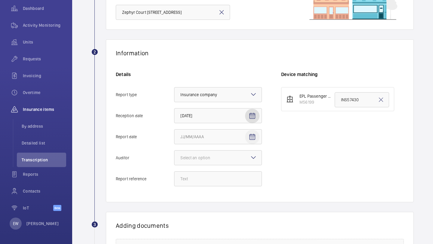
click at [250, 133] on span "Open calendar" at bounding box center [252, 137] width 14 height 14
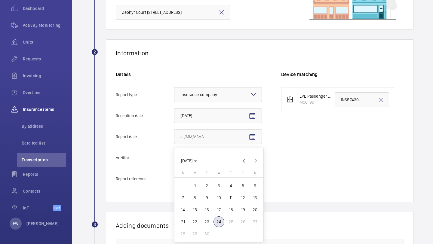
click at [196, 219] on span "22" at bounding box center [194, 221] width 11 height 11
type input "9/22/2025"
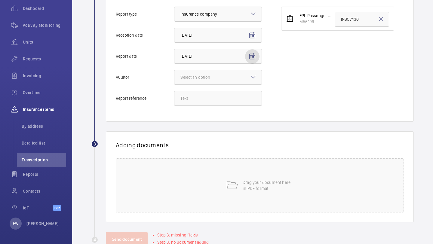
scroll to position [158, 0]
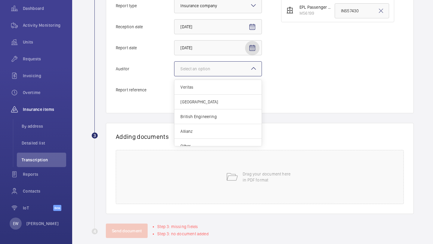
click at [229, 69] on div at bounding box center [217, 69] width 87 height 14
click at [174, 69] on input "Auditor Select an option Veritas Zurich British Engineering Allianz Other" at bounding box center [174, 69] width 0 height 14
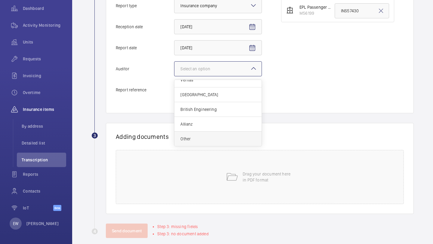
click at [218, 135] on div "Other" at bounding box center [217, 139] width 87 height 14
click at [174, 76] on input "Auditor Select an option Veritas Zurich British Engineering Allianz Other" at bounding box center [174, 69] width 0 height 14
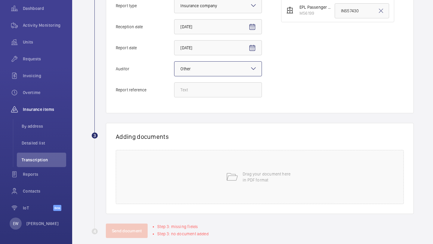
click at [228, 100] on div "Details Report type Select an option × Insurance company × Reception date 9/23/…" at bounding box center [198, 42] width 165 height 121
click at [228, 93] on input "Report reference" at bounding box center [218, 89] width 88 height 15
paste input "INS67073"
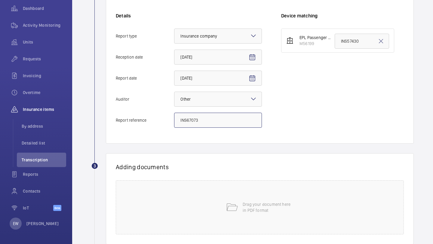
scroll to position [102, 0]
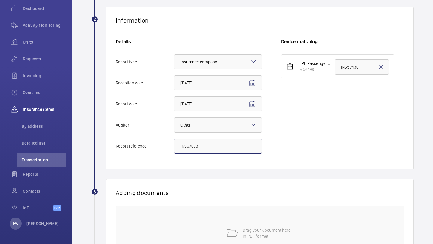
type input "INS67073"
click at [343, 66] on input "INS57430" at bounding box center [361, 67] width 54 height 15
paste input "INS67073"
type input "INS67073"
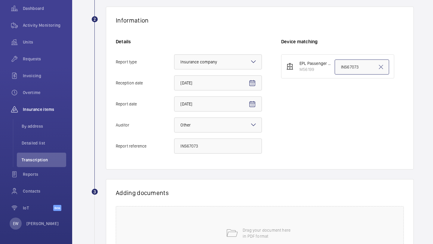
scroll to position [167, 0]
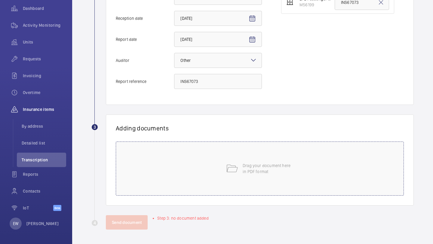
click at [244, 167] on p "Drag your document here in PDF format" at bounding box center [268, 169] width 51 height 12
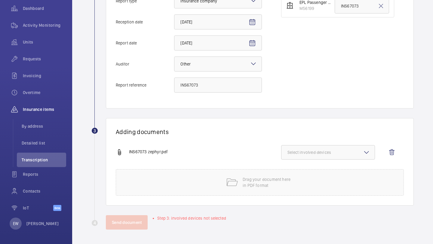
click at [322, 152] on span "Select involved devices" at bounding box center [327, 152] width 81 height 6
click at [309, 172] on span "M56199" at bounding box center [328, 171] width 62 height 6
click at [296, 172] on input "M56199" at bounding box center [290, 171] width 12 height 12
checkbox input "true"
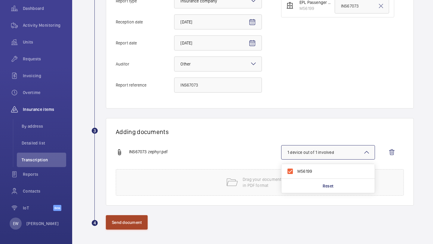
click at [133, 221] on button "Send document" at bounding box center [127, 222] width 42 height 14
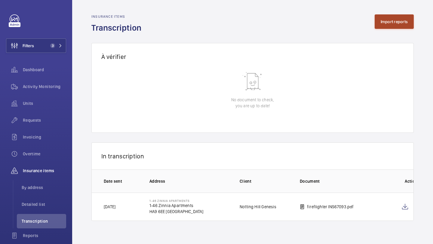
click at [387, 21] on button "Import reports" at bounding box center [393, 21] width 39 height 14
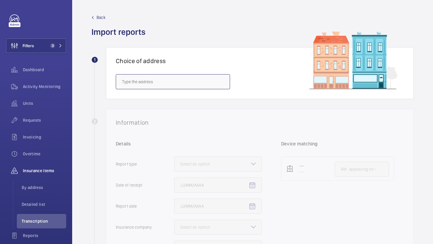
click at [169, 84] on input "text" at bounding box center [173, 81] width 114 height 15
click at [157, 102] on span "56 Warwick Road - 56 Warwick Road, LONDON SW5 9EH" at bounding box center [139, 100] width 35 height 6
type input "56 Warwick Road - 56 Warwick Road, LONDON SW5 9EH"
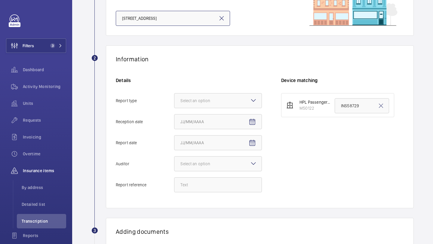
scroll to position [107, 0]
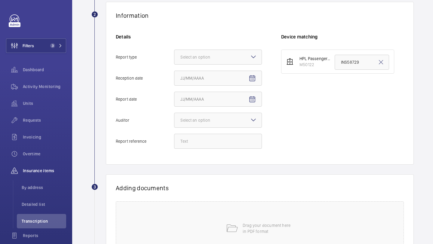
click at [203, 65] on div "Details Report type Select an option Reception date Report date Auditor Select …" at bounding box center [198, 94] width 165 height 121
click at [205, 61] on div at bounding box center [217, 57] width 87 height 14
click at [174, 61] on input "Report type Select an option" at bounding box center [174, 57] width 0 height 14
click at [204, 82] on div "Insurance company" at bounding box center [217, 75] width 87 height 15
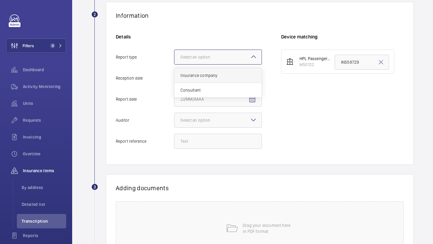
click at [174, 64] on input "Report type Select an option Insurance company Consultant" at bounding box center [174, 57] width 0 height 14
click at [255, 76] on mat-icon "Open calendar" at bounding box center [252, 78] width 7 height 7
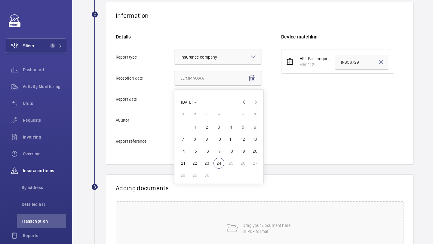
click at [208, 162] on span "23" at bounding box center [206, 163] width 11 height 11
type input "9/23/2025"
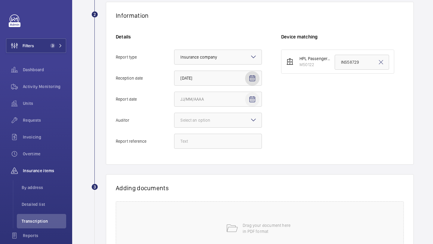
click at [254, 102] on mat-icon "Open calendar" at bounding box center [252, 99] width 7 height 7
click at [195, 186] on span "22" at bounding box center [194, 184] width 11 height 11
type input "9/22/2025"
click at [235, 109] on div "Details Report type Select an option × Insurance company × Reception date 9/23/…" at bounding box center [198, 94] width 165 height 121
click at [228, 121] on div at bounding box center [217, 120] width 87 height 14
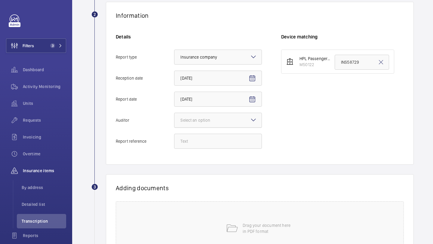
click at [174, 121] on input "Auditor Select an option" at bounding box center [174, 120] width 0 height 14
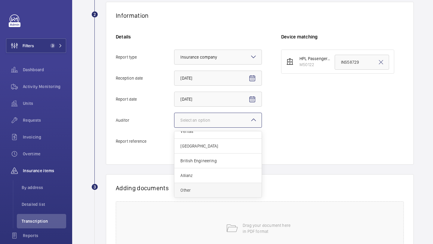
click at [205, 191] on span "Other" at bounding box center [217, 190] width 75 height 6
click at [174, 127] on input "Auditor Select an option Veritas Zurich British Engineering Allianz Other" at bounding box center [174, 120] width 0 height 14
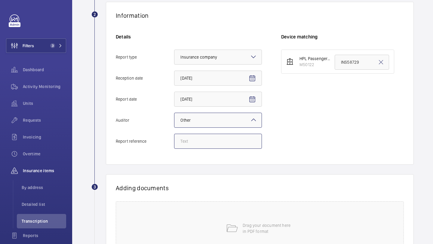
click at [215, 144] on input "Report reference" at bounding box center [218, 141] width 88 height 15
paste input "INS68029"
type input "INS68029"
click at [344, 61] on input "INS58729" at bounding box center [361, 62] width 54 height 15
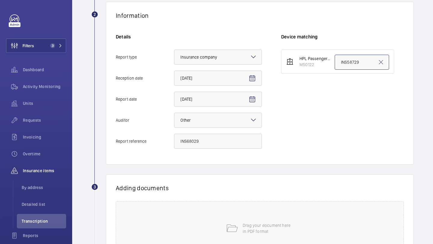
paste input "680"
type input "INS68029"
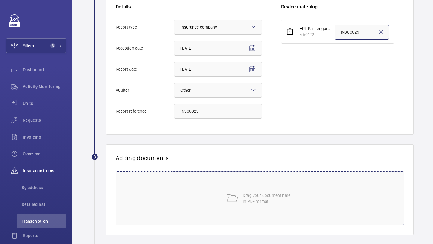
scroll to position [167, 0]
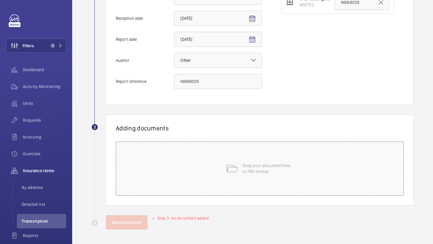
click at [239, 183] on div "Drag your document here in PDF format" at bounding box center [260, 169] width 288 height 54
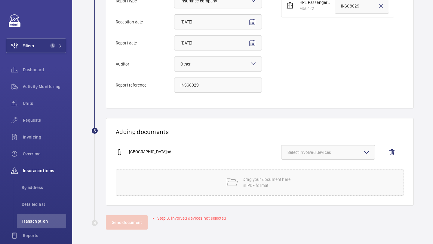
click at [329, 152] on span "Select involved devices" at bounding box center [327, 152] width 81 height 6
click at [316, 169] on span "M50122" at bounding box center [328, 171] width 62 height 6
click at [296, 169] on input "M50122" at bounding box center [290, 171] width 12 height 12
checkbox input "true"
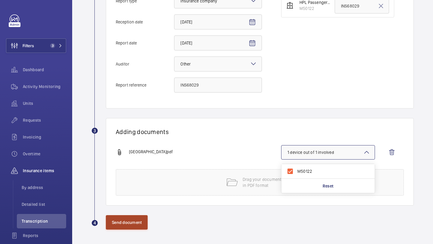
click at [139, 223] on button "Send document" at bounding box center [127, 222] width 42 height 14
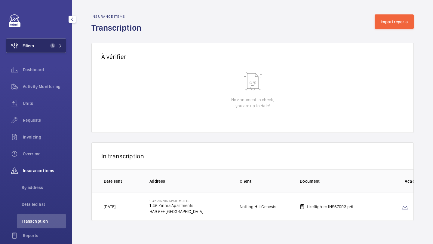
click at [52, 45] on span "3" at bounding box center [52, 45] width 5 height 5
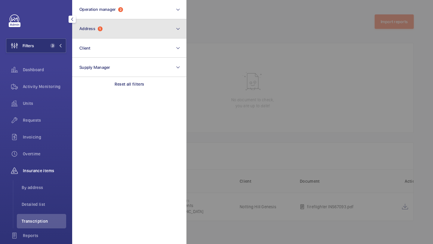
click at [101, 38] on button "Address 1" at bounding box center [129, 28] width 114 height 19
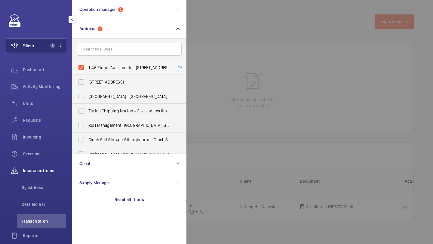
click at [100, 74] on label "1-46 Zinnia Apartments - 1-46 Zinnia Apartments, LONDON HA9 6EE" at bounding box center [124, 67] width 105 height 14
click at [87, 74] on input "1-46 Zinnia Apartments - 1-46 Zinnia Apartments, LONDON HA9 6EE" at bounding box center [81, 68] width 12 height 12
checkbox input "false"
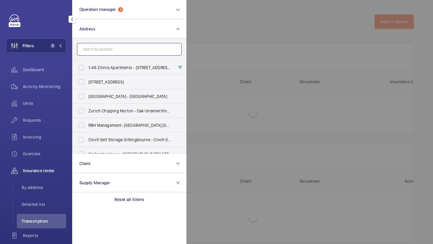
click at [102, 53] on input "text" at bounding box center [129, 49] width 105 height 13
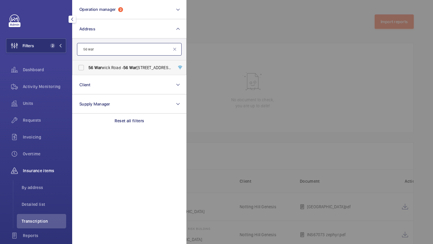
type input "56 war"
click at [102, 70] on span "56 War wick Road - 56 War wick Road, LONDON SW5 9EH" at bounding box center [129, 68] width 83 height 6
click at [87, 70] on input "56 War wick Road - 56 War wick Road, LONDON SW5 9EH" at bounding box center [81, 68] width 12 height 12
checkbox input "true"
click at [49, 123] on span "Requests" at bounding box center [44, 120] width 43 height 6
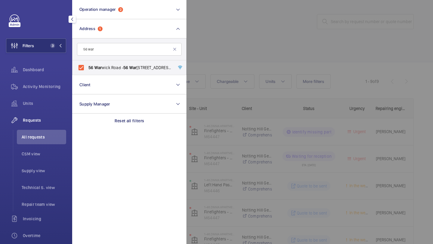
click at [230, 57] on div at bounding box center [402, 122] width 433 height 244
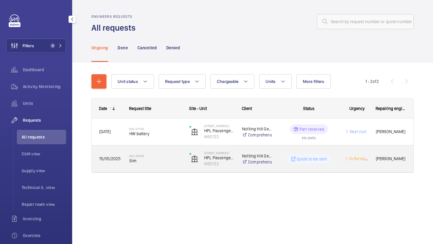
click at [158, 156] on h2 "R25-06759" at bounding box center [155, 156] width 52 height 4
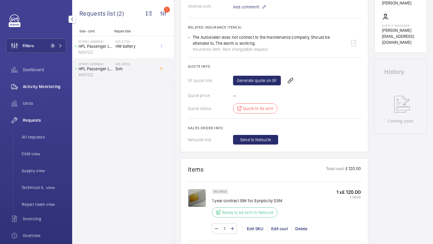
click at [56, 85] on span "Activity Monitoring" at bounding box center [44, 87] width 43 height 6
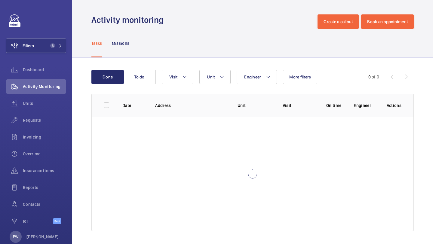
click at [334, 32] on div "Tasks Missions" at bounding box center [252, 43] width 322 height 29
click at [334, 25] on button "Create a callout" at bounding box center [337, 21] width 41 height 14
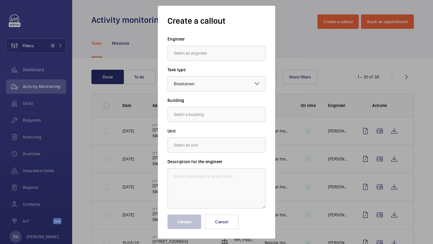
click at [238, 62] on div at bounding box center [216, 63] width 98 height 4
click at [237, 59] on input "text" at bounding box center [216, 53] width 98 height 15
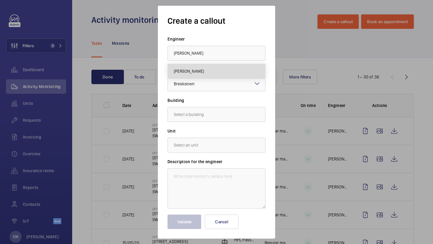
click at [208, 69] on mat-option "Piotr Kijo" at bounding box center [216, 71] width 97 height 14
type input "Piotr Kijo"
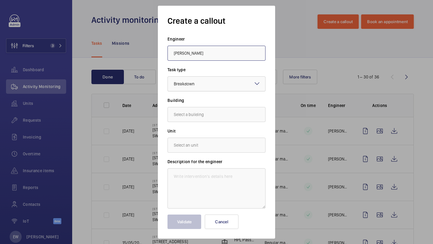
click at [205, 81] on div "Select a task type × Breakdown" at bounding box center [216, 84] width 97 height 6
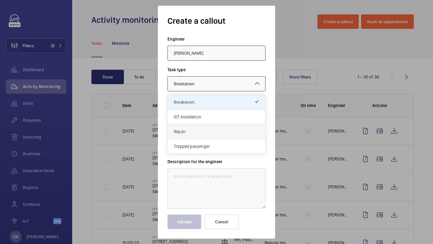
click at [197, 130] on span "Repair" at bounding box center [216, 132] width 85 height 6
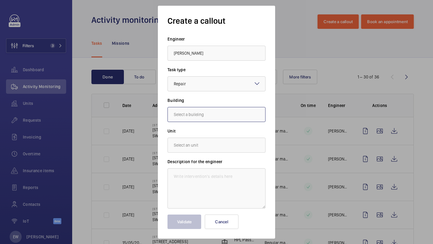
click at [200, 117] on input "text" at bounding box center [216, 114] width 98 height 15
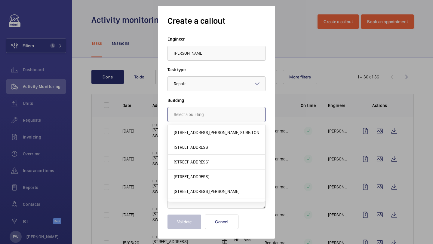
click at [203, 117] on input "text" at bounding box center [216, 114] width 98 height 15
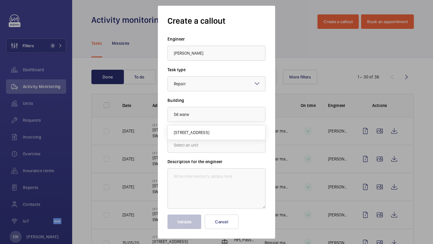
click at [205, 129] on mat-option "56 Warwick Road, SW5 9EH LONDON" at bounding box center [216, 132] width 97 height 14
type input "56 Warwick Road, SW5 9EH LONDON"
click at [200, 144] on input "text" at bounding box center [216, 145] width 98 height 15
click at [199, 162] on span "M50122 - HPL Passenger Lift" at bounding box center [200, 163] width 53 height 6
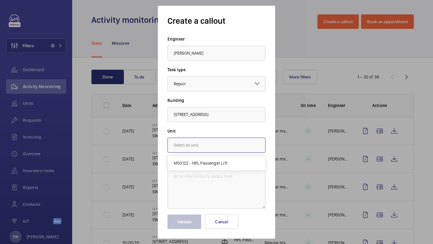
type input "M50122 - HPL Passenger Lift"
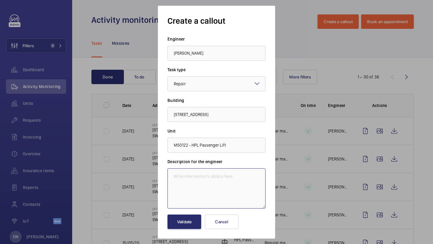
click at [239, 183] on textarea at bounding box center [216, 188] width 98 height 40
paste textarea "The Autodialler does not connect to the maintenance company, Should be attended…"
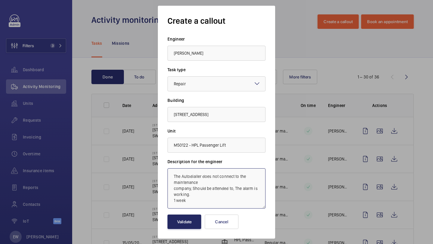
type textarea "The Autodialler does not connect to the maintenance company, Should be attended…"
click at [180, 224] on button "Validate" at bounding box center [184, 222] width 34 height 14
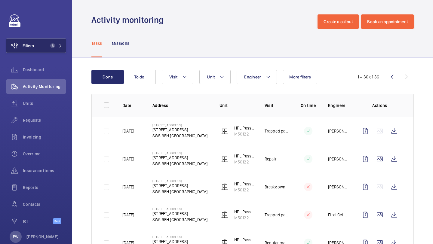
click at [47, 43] on button "Filters 3" at bounding box center [36, 45] width 60 height 14
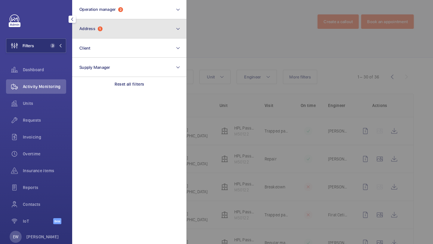
click at [99, 26] on span "Address 1" at bounding box center [90, 28] width 23 height 5
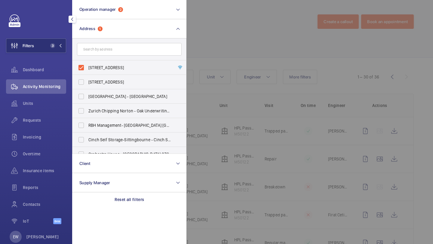
click at [103, 63] on label "56 Warwick Road - 56 Warwick Road, LONDON SW5 9EH" at bounding box center [124, 67] width 105 height 14
click at [87, 63] on input "56 Warwick Road - 56 Warwick Road, LONDON SW5 9EH" at bounding box center [81, 68] width 12 height 12
checkbox input "false"
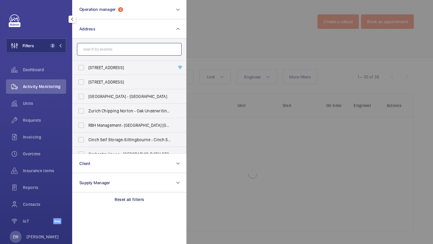
click at [106, 52] on input "text" at bounding box center [129, 49] width 105 height 13
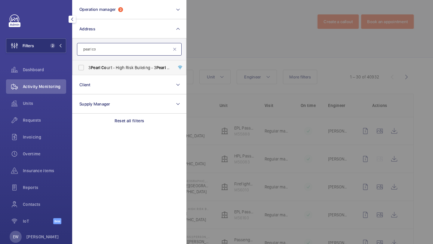
type input "pearl co"
click at [115, 66] on span "3 Pearl Co urt - High Risk Building - 3 Pearl Co urt, LONDON IP2 8FG" at bounding box center [129, 68] width 83 height 6
click at [87, 66] on input "3 Pearl Co urt - High Risk Building - 3 Pearl Co urt, LONDON IP2 8FG" at bounding box center [81, 68] width 12 height 12
checkbox input "true"
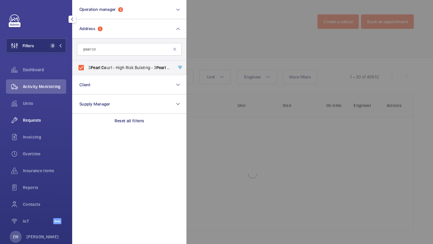
click at [56, 119] on span "Requests" at bounding box center [44, 120] width 43 height 6
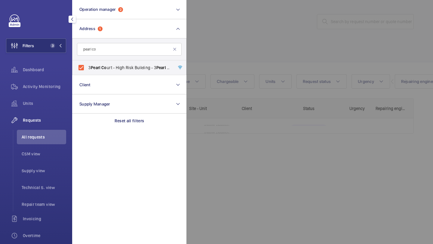
click at [220, 29] on div at bounding box center [402, 122] width 433 height 244
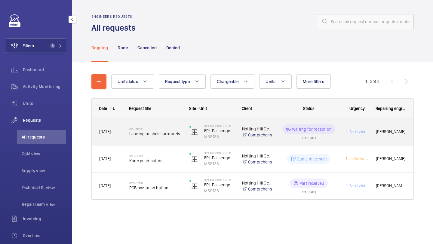
click at [160, 134] on span "Landing pushes surrounds" at bounding box center [155, 134] width 52 height 6
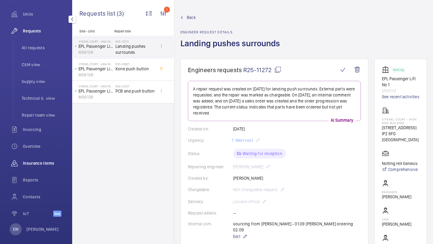
click at [50, 163] on span "Insurance items" at bounding box center [44, 163] width 43 height 6
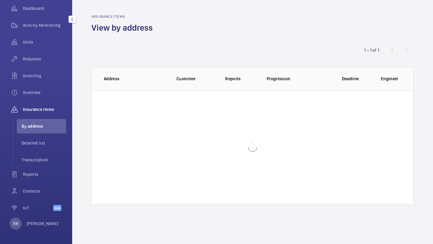
scroll to position [61, 0]
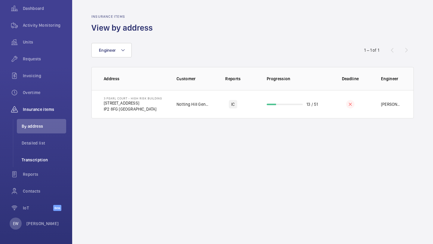
click at [54, 159] on span "Transcription" at bounding box center [44, 160] width 44 height 6
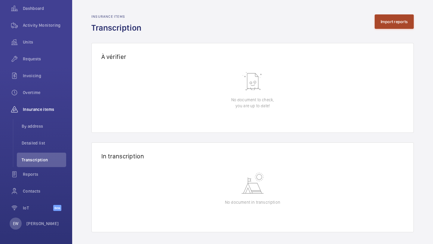
click at [388, 19] on button "Import reports" at bounding box center [393, 21] width 39 height 14
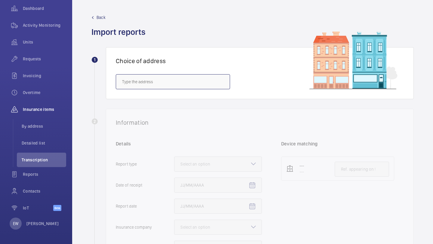
click at [212, 82] on input "text" at bounding box center [173, 81] width 114 height 15
click at [157, 99] on span "3 Pearl Court - High Risk Building - 3 Pearl Court, LONDON IP2 8FG" at bounding box center [139, 100] width 35 height 6
type input "3 Pearl Court - High Risk Building - 3 Pearl Court, LONDON IP2 8FG"
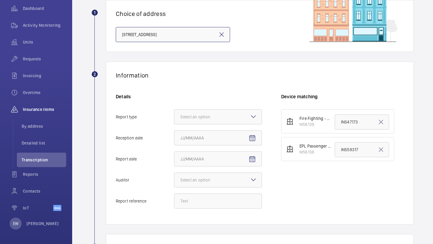
scroll to position [98, 0]
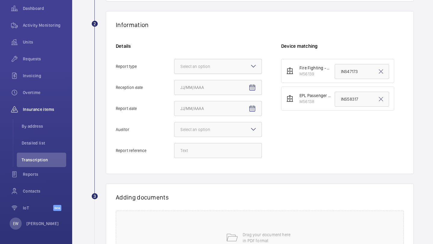
click at [207, 68] on div "Select an option" at bounding box center [202, 66] width 45 height 6
click at [174, 68] on input "Report type Select an option" at bounding box center [174, 66] width 0 height 14
click at [205, 82] on span "Insurance company" at bounding box center [217, 85] width 75 height 6
click at [174, 74] on input "Report type Select an option Insurance company Consultant" at bounding box center [174, 66] width 0 height 14
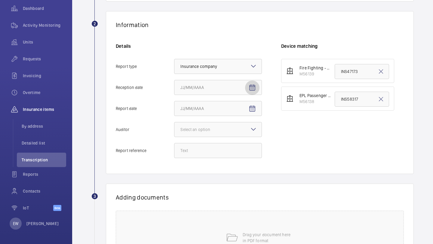
click at [247, 89] on span "Open calendar" at bounding box center [252, 88] width 14 height 14
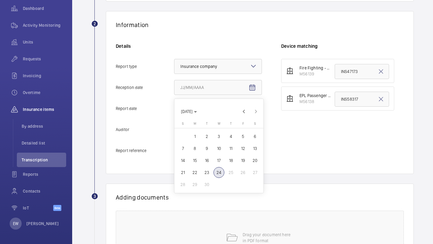
click at [208, 174] on span "23" at bounding box center [206, 172] width 11 height 11
type input "9/23/2025"
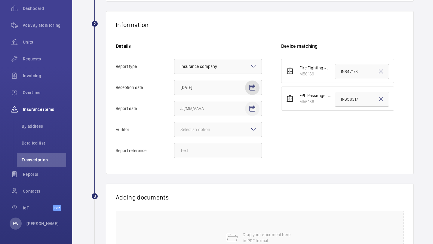
click at [254, 111] on mat-icon "Open calendar" at bounding box center [252, 108] width 7 height 7
click at [197, 194] on span "22" at bounding box center [194, 193] width 11 height 11
type input "9/22/2025"
click at [214, 129] on div "Select an option" at bounding box center [202, 130] width 45 height 6
click at [174, 129] on input "Auditor Select an option" at bounding box center [174, 129] width 0 height 14
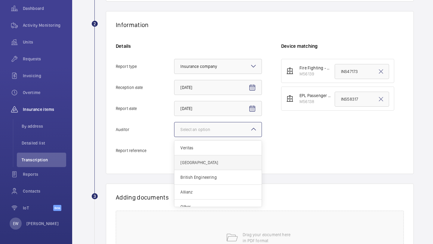
scroll to position [7, 0]
click at [200, 199] on span "Other" at bounding box center [217, 200] width 75 height 6
click at [174, 137] on input "Auditor Select an option Veritas Zurich British Engineering Allianz Other" at bounding box center [174, 129] width 0 height 14
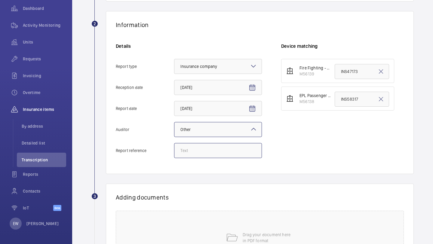
click at [210, 149] on input "Report reference" at bounding box center [218, 150] width 88 height 15
paste input "INS67072"
type input "INS67072"
click at [348, 70] on input "INS47173" at bounding box center [361, 71] width 54 height 15
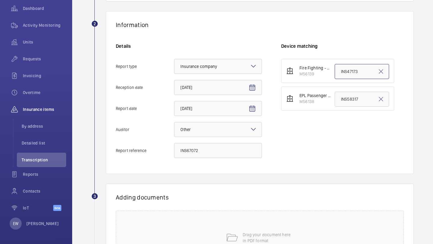
paste input "67072"
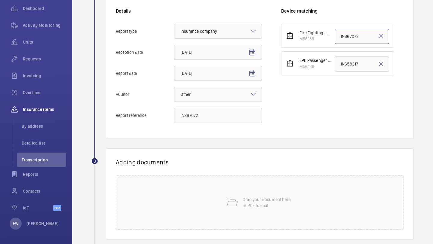
scroll to position [167, 0]
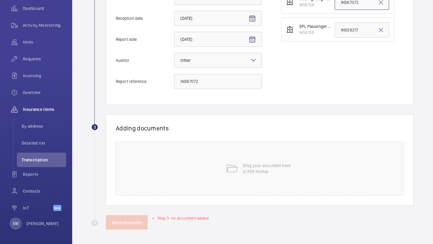
type input "INS67072"
click at [225, 162] on div "Drag your document here in PDF format" at bounding box center [260, 169] width 288 height 54
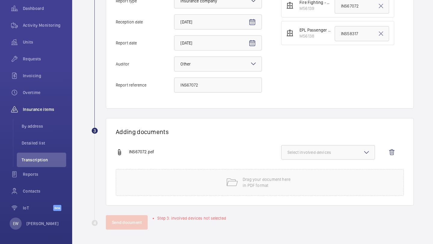
click at [334, 152] on span "Select involved devices" at bounding box center [327, 152] width 81 height 6
click at [322, 172] on span "M56139" at bounding box center [328, 171] width 62 height 6
click at [296, 172] on input "M56139" at bounding box center [290, 171] width 12 height 12
checkbox input "true"
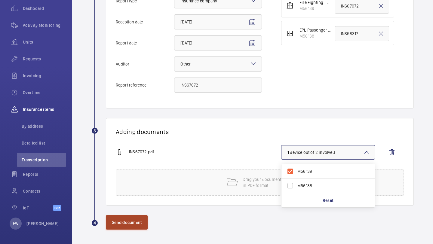
click at [132, 223] on button "Send document" at bounding box center [127, 222] width 42 height 14
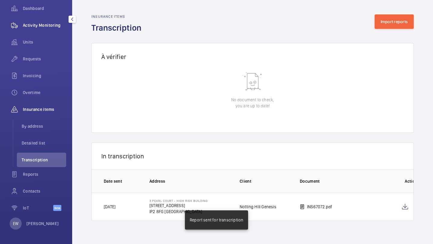
click at [49, 29] on div "Activity Monitoring" at bounding box center [36, 25] width 60 height 14
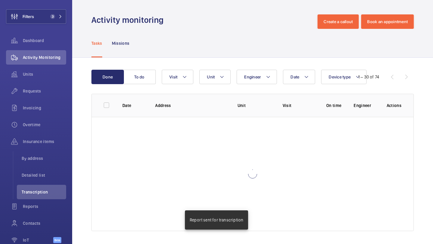
scroll to position [13, 0]
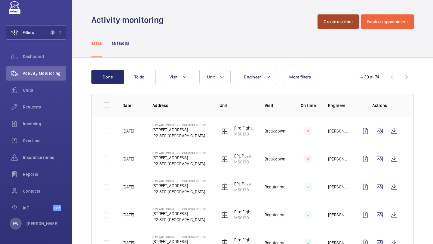
click at [331, 24] on button "Create a callout" at bounding box center [337, 21] width 41 height 14
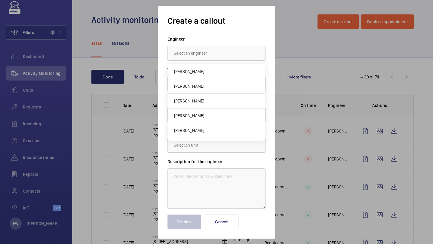
click at [227, 53] on input "text" at bounding box center [216, 53] width 98 height 15
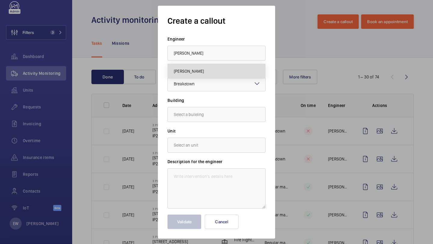
click at [206, 72] on mat-option "Terry French" at bounding box center [216, 71] width 97 height 14
type input "Terry French"
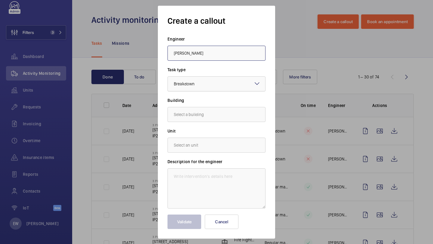
click at [206, 87] on div at bounding box center [216, 84] width 97 height 14
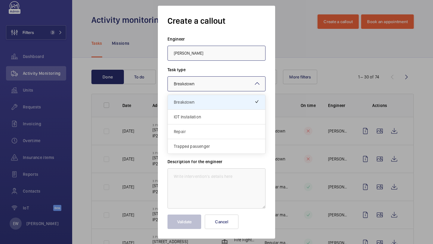
click at [200, 129] on span "Repair" at bounding box center [216, 132] width 85 height 6
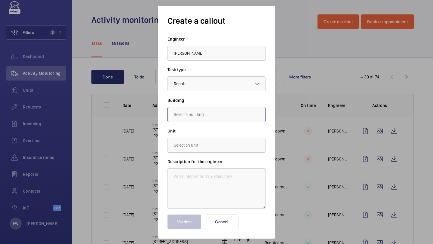
click at [201, 120] on input "text" at bounding box center [216, 114] width 98 height 15
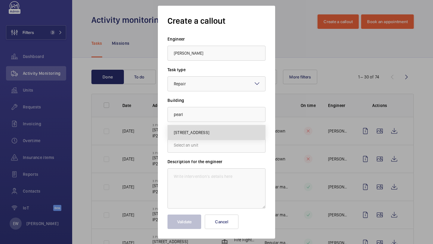
click at [198, 127] on mat-option "3 Pearl Court, IP2 8FG LONDON" at bounding box center [216, 132] width 97 height 14
type input "3 Pearl Court, IP2 8FG LONDON"
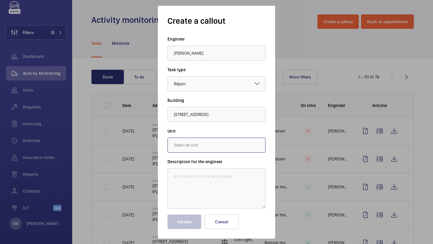
click at [196, 144] on input "text" at bounding box center [216, 145] width 98 height 15
click at [194, 180] on span "M56139 - Fire Fighting - EPL Passenger Lift No 2" at bounding box center [216, 178] width 85 height 6
type input "M56139 - Fire Fighting - EPL Passenger Lift No 2"
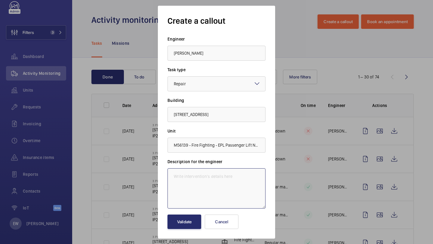
click at [228, 175] on textarea at bounding box center [216, 188] width 98 height 40
paste textarea "The release lock mechanism on the 10th floor landing is loose and not functioni…"
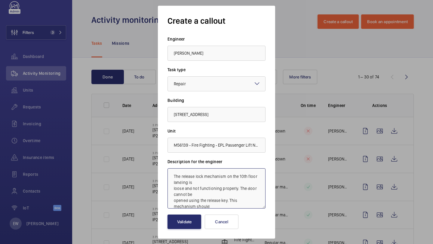
scroll to position [25, 0]
type textarea "The release lock mechanism on the 10th floor landing is loose and not functioni…"
click at [193, 180] on textarea "The release lock mechanism on the 10th floor landing is loose and not functioni…" at bounding box center [216, 188] width 98 height 40
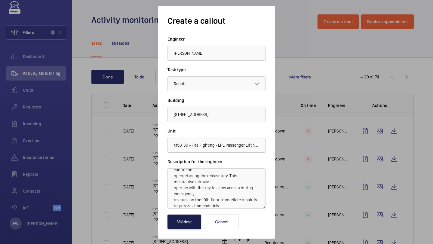
click at [183, 226] on button "Validate" at bounding box center [184, 222] width 34 height 14
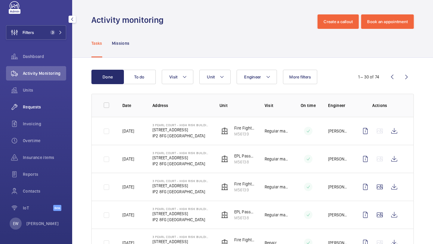
click at [47, 111] on div "Requests" at bounding box center [36, 107] width 60 height 14
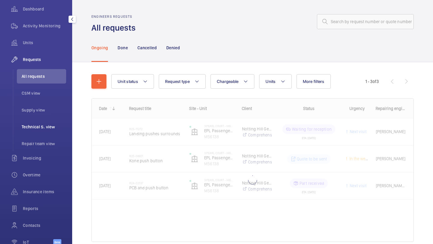
scroll to position [89, 0]
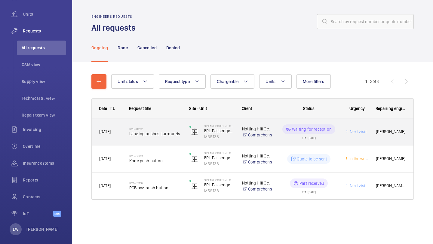
click at [164, 136] on span "Landing pushes surrounds" at bounding box center [155, 134] width 52 height 6
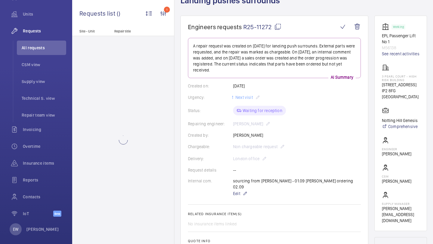
scroll to position [44, 0]
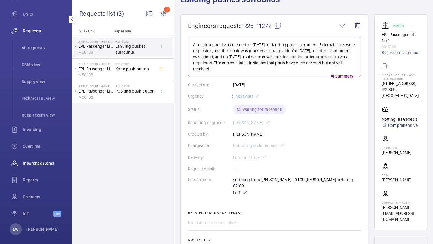
click at [50, 163] on span "Insurance items" at bounding box center [44, 163] width 43 height 6
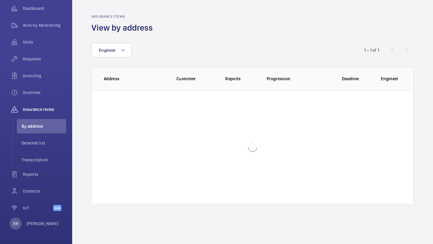
scroll to position [61, 0]
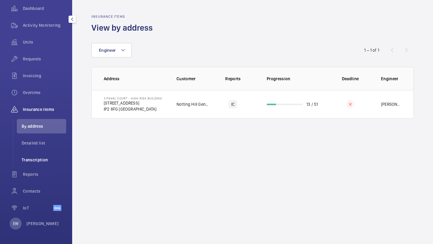
click at [49, 160] on span "Transcription" at bounding box center [44, 160] width 44 height 6
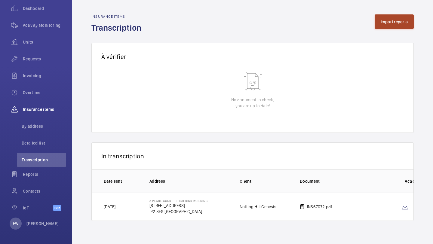
click at [392, 24] on button "Import reports" at bounding box center [393, 21] width 39 height 14
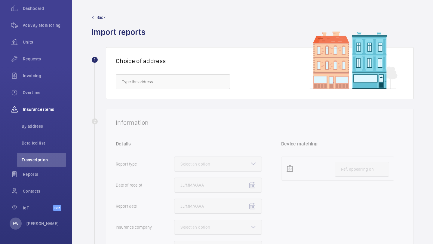
click at [193, 90] on div "Choice of address" at bounding box center [260, 73] width 308 height 52
click at [185, 77] on input "text" at bounding box center [173, 81] width 114 height 15
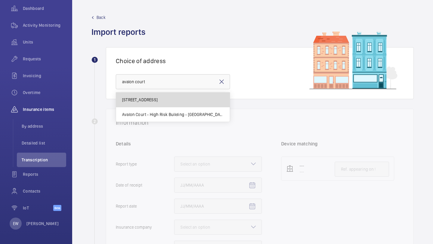
click at [195, 96] on mat-option "Avalon Court - High Risk Building - Avalon Court, LONDON IP2 8AF" at bounding box center [173, 100] width 114 height 15
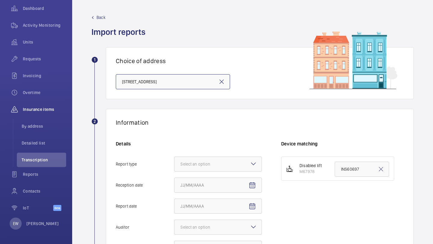
click at [186, 80] on input "Avalon Court - High Risk Building - Avalon Court, LONDON IP2 8AF" at bounding box center [173, 81] width 114 height 15
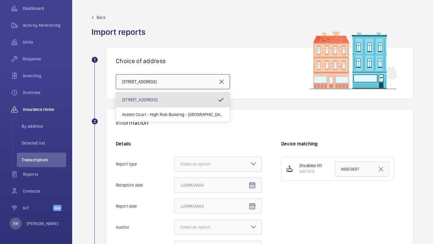
click at [186, 80] on input "Avalon Court - High Risk Building - Avalon Court, LONDON IP2 8AF" at bounding box center [173, 81] width 114 height 15
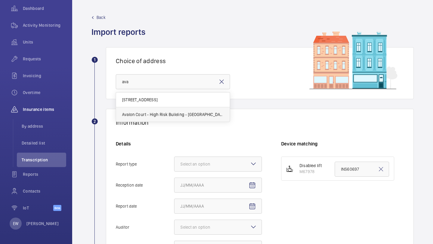
click at [186, 114] on span "Avalon Court - High Risk Building - Avalon Court, LONDON IP2 8FA" at bounding box center [173, 114] width 102 height 6
type input "Avalon Court - High Risk Building - Avalon Court, LONDON IP2 8FA"
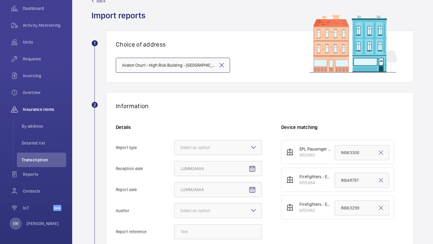
scroll to position [52, 0]
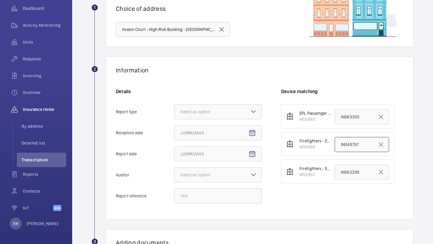
click at [345, 140] on input "INS48797" at bounding box center [361, 144] width 54 height 15
paste input "67070"
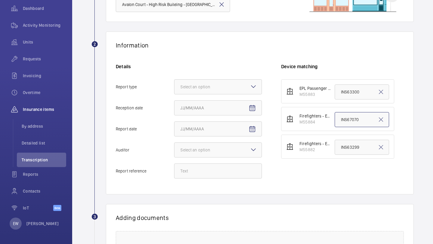
scroll to position [107, 0]
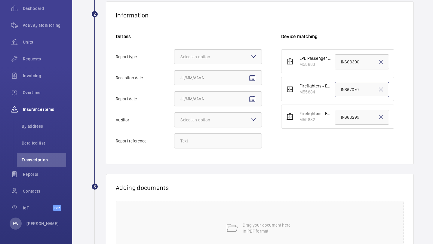
type input "INS67070"
click at [218, 142] on input "Report reference" at bounding box center [218, 140] width 88 height 15
paste input "INS67070"
click at [202, 56] on div "Select an option" at bounding box center [202, 57] width 45 height 6
type input "INS67070"
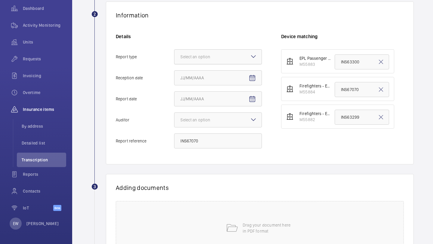
click at [174, 56] on input "Report type Select an option" at bounding box center [174, 57] width 0 height 14
click at [200, 79] on div "Insurance company" at bounding box center [217, 75] width 87 height 15
click at [174, 64] on input "Report type Select an option Insurance company Consultant" at bounding box center [174, 57] width 0 height 14
click at [248, 79] on span "Open calendar" at bounding box center [252, 78] width 14 height 14
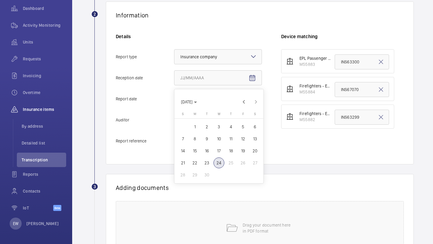
click at [207, 165] on span "23" at bounding box center [206, 162] width 11 height 11
type input "9/23/2025"
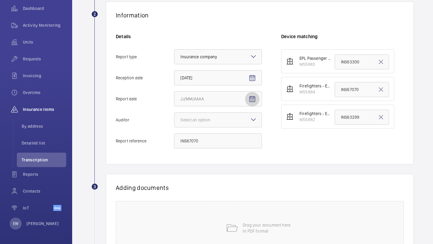
click at [253, 102] on mat-icon "Open calendar" at bounding box center [252, 99] width 7 height 7
click at [198, 182] on span "22" at bounding box center [194, 184] width 11 height 11
type input "9/22/2025"
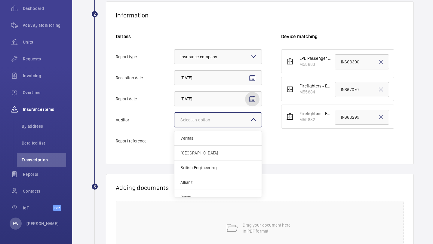
click at [214, 123] on div at bounding box center [217, 120] width 87 height 14
click at [174, 123] on input "Auditor Select an option Veritas Zurich British Engineering Allianz Other" at bounding box center [174, 120] width 0 height 14
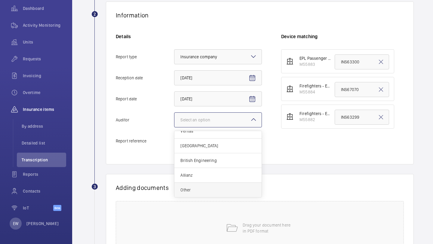
click at [197, 190] on span "Other" at bounding box center [217, 190] width 75 height 6
click at [174, 127] on input "Auditor Select an option Veritas Zurich British Engineering Allianz Other" at bounding box center [174, 120] width 0 height 14
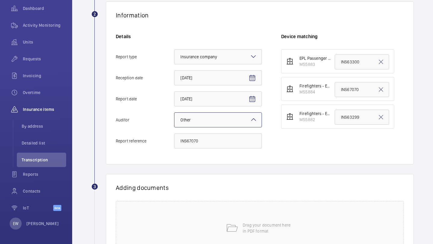
scroll to position [167, 0]
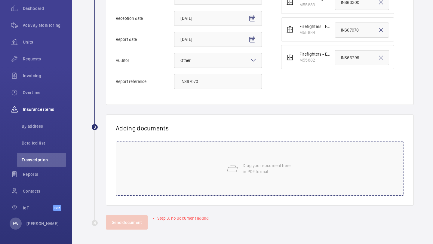
click at [221, 160] on div "Drag your document here in PDF format" at bounding box center [260, 169] width 288 height 54
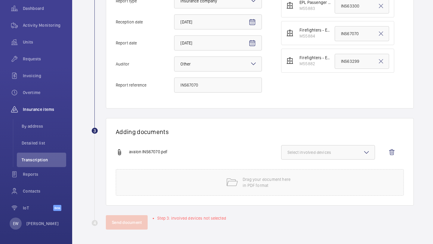
scroll to position [163, 0]
click at [327, 146] on button "Select involved devices" at bounding box center [328, 152] width 94 height 14
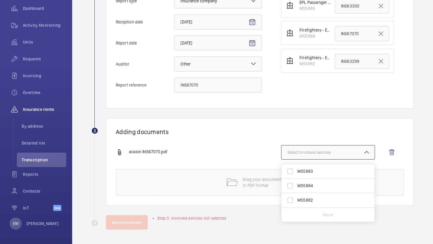
click at [319, 184] on span "M55884" at bounding box center [328, 186] width 62 height 6
click at [296, 184] on input "M55884" at bounding box center [290, 186] width 12 height 12
checkbox input "true"
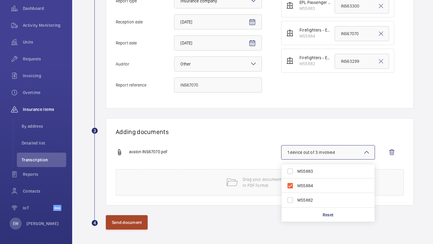
click at [131, 221] on button "Send document" at bounding box center [127, 222] width 42 height 14
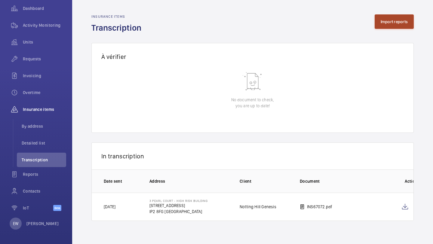
click at [396, 20] on button "Import reports" at bounding box center [393, 21] width 39 height 14
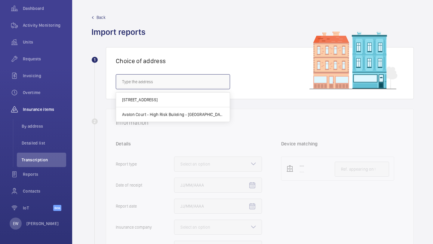
click at [167, 87] on input "text" at bounding box center [173, 81] width 114 height 15
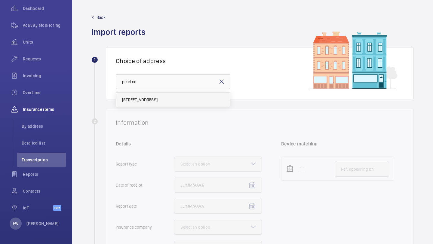
click at [157, 97] on span "3 Pearl Court - High Risk Building - 3 Pearl Court, LONDON IP2 8FG" at bounding box center [139, 100] width 35 height 6
type input "3 Pearl Court - High Risk Building - 3 Pearl Court, LONDON IP2 8FG"
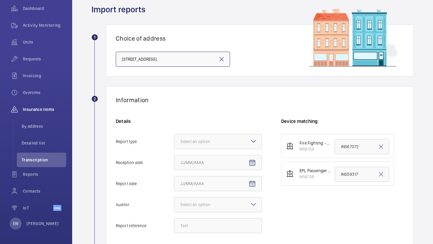
scroll to position [45, 0]
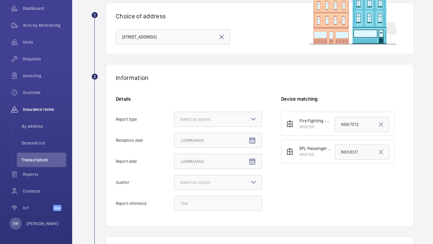
click at [224, 129] on div "Details Report type Select an option Reception date Report date Auditor Select …" at bounding box center [198, 156] width 165 height 121
click at [224, 127] on div "Select an option" at bounding box center [218, 119] width 88 height 15
click at [174, 127] on input "Report type Select an option" at bounding box center [174, 119] width 0 height 14
click at [222, 135] on span "Insurance company" at bounding box center [217, 138] width 75 height 6
click at [174, 127] on input "Report type Select an option Insurance company Consultant" at bounding box center [174, 119] width 0 height 14
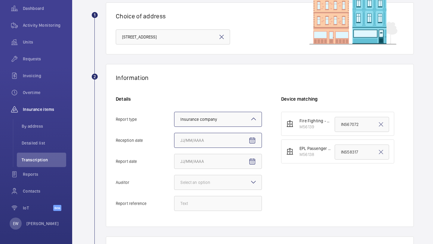
click at [244, 140] on input "Reception date" at bounding box center [218, 140] width 88 height 15
click at [250, 140] on mat-icon "Open calendar" at bounding box center [252, 140] width 7 height 7
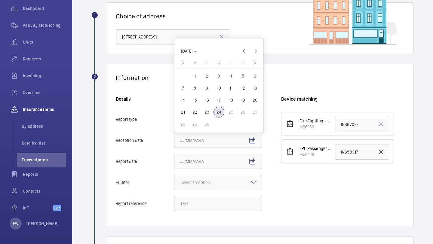
click at [206, 114] on span "23" at bounding box center [206, 112] width 11 height 11
type input "9/23/2025"
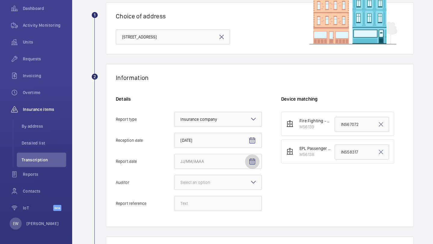
click at [253, 160] on mat-icon "Open calendar" at bounding box center [252, 161] width 7 height 7
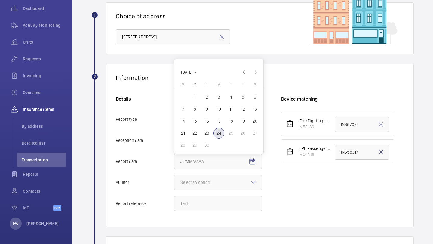
click at [197, 130] on span "22" at bounding box center [194, 133] width 11 height 11
type input "9/22/2025"
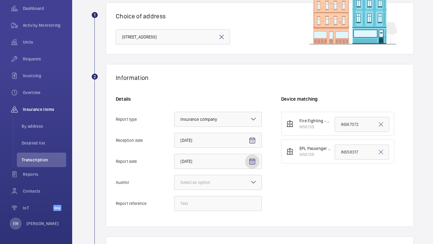
scroll to position [109, 0]
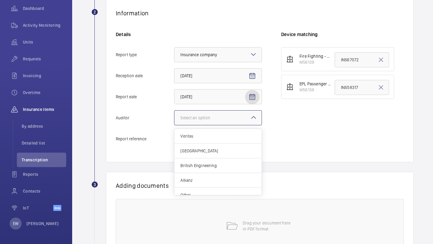
click at [204, 115] on div "Select an option" at bounding box center [202, 118] width 45 height 6
click at [174, 115] on input "Auditor Select an option Veritas Zurich British Engineering Allianz Other" at bounding box center [174, 118] width 0 height 14
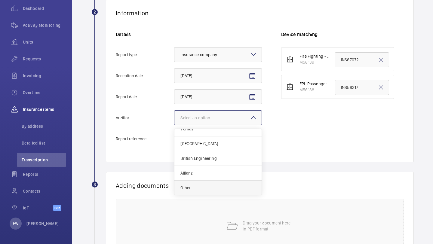
click at [202, 183] on div "Other" at bounding box center [217, 188] width 87 height 14
click at [174, 125] on input "Auditor Select an option Veritas Zurich British Engineering Allianz Other" at bounding box center [174, 118] width 0 height 14
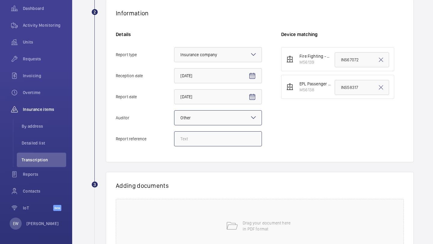
click at [206, 139] on input "Report reference" at bounding box center [218, 138] width 88 height 15
paste input "INS67071"
type input "INS67071"
click at [344, 86] on input "INS58317" at bounding box center [361, 87] width 54 height 15
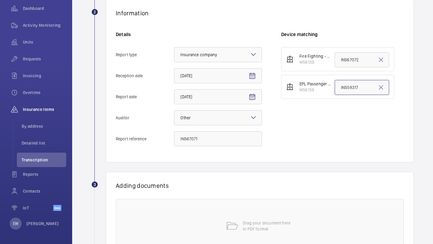
click at [344, 86] on input "INS58317" at bounding box center [361, 87] width 54 height 15
paste input "67071"
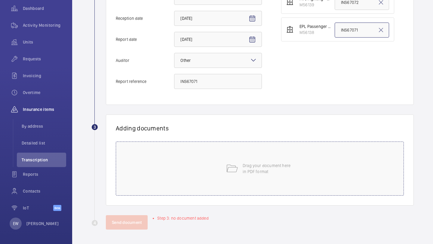
type input "INS67071"
click at [237, 143] on div "Drag your document here in PDF format" at bounding box center [260, 169] width 288 height 54
click at [215, 77] on input "INS67071" at bounding box center [218, 81] width 88 height 15
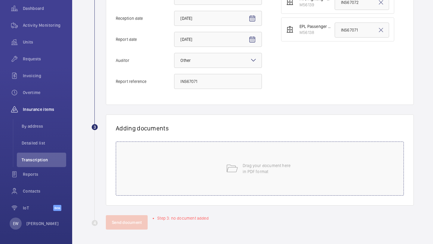
click at [215, 170] on div "Drag your document here in PDF format" at bounding box center [260, 169] width 288 height 54
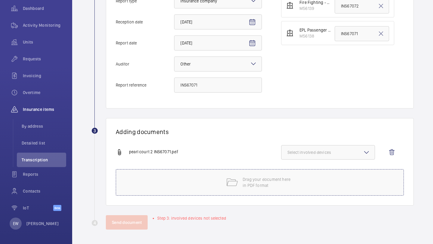
scroll to position [163, 0]
click at [326, 149] on span "Select involved devices" at bounding box center [327, 152] width 81 height 6
click at [314, 186] on span "M56138" at bounding box center [328, 186] width 62 height 6
click at [296, 186] on input "M56138" at bounding box center [290, 186] width 12 height 12
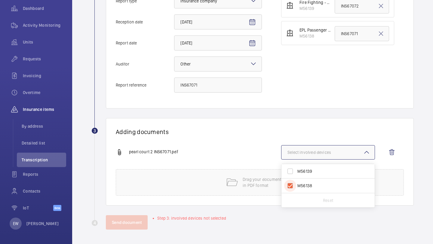
checkbox input "true"
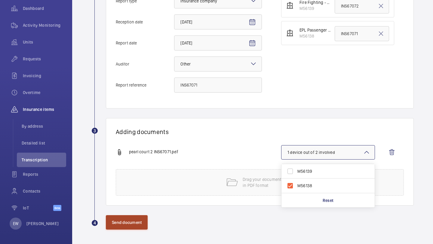
click at [134, 222] on button "Send document" at bounding box center [127, 222] width 42 height 14
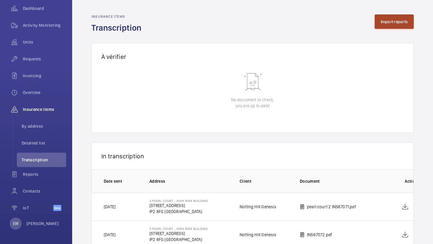
click at [387, 17] on button "Import reports" at bounding box center [393, 21] width 39 height 14
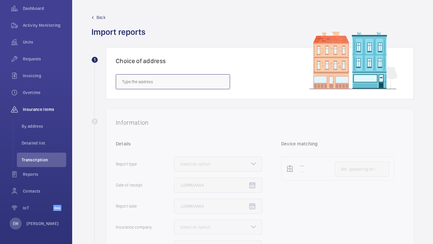
click at [188, 81] on input "text" at bounding box center [173, 81] width 114 height 15
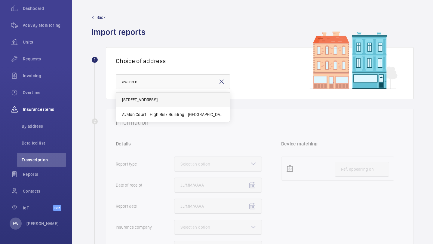
click at [157, 97] on span "Avalon Court - High Risk Building - Avalon Court, LONDON IP2 8AF" at bounding box center [139, 100] width 35 height 6
type input "Avalon Court - High Risk Building - Avalon Court, LONDON IP2 8AF"
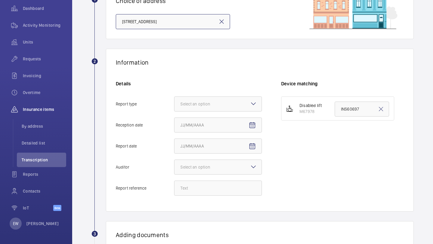
scroll to position [96, 0]
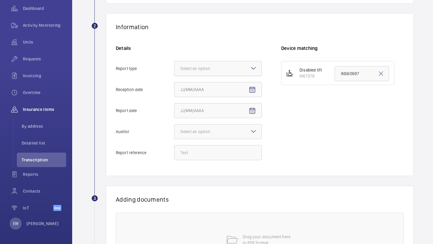
click at [224, 71] on div "Select an option" at bounding box center [202, 69] width 45 height 6
click at [174, 71] on input "Report type Select an option" at bounding box center [174, 68] width 0 height 14
click at [219, 87] on span "Insurance company" at bounding box center [217, 87] width 75 height 6
click at [174, 76] on input "Report type Select an option Insurance company Consultant" at bounding box center [174, 68] width 0 height 14
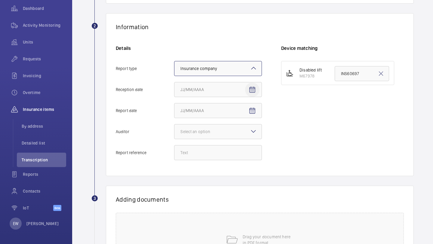
click at [254, 91] on mat-icon "Open calendar" at bounding box center [252, 89] width 7 height 7
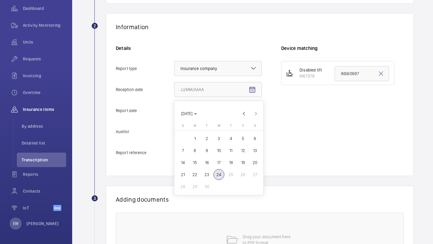
click at [211, 171] on span "23" at bounding box center [206, 174] width 11 height 11
type input "9/23/2025"
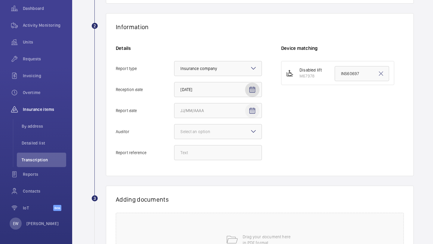
click at [251, 114] on mat-icon "Open calendar" at bounding box center [252, 110] width 7 height 7
click at [194, 194] on span "22" at bounding box center [194, 195] width 11 height 11
type input "9/22/2025"
click at [237, 132] on div at bounding box center [217, 131] width 87 height 14
click at [174, 132] on input "Auditor Select an option" at bounding box center [174, 131] width 0 height 14
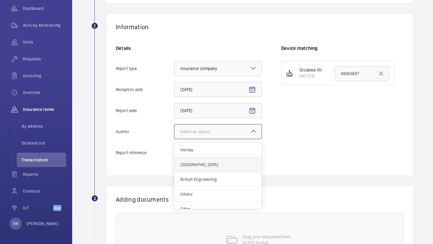
scroll to position [7, 0]
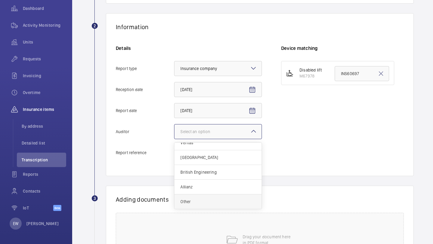
click at [205, 200] on span "Other" at bounding box center [217, 202] width 75 height 6
click at [174, 139] on input "Auditor Select an option Veritas Zurich British Engineering Allianz Other" at bounding box center [174, 131] width 0 height 14
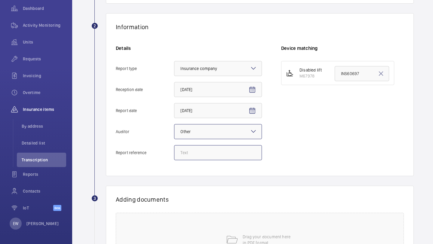
click at [206, 155] on input "Report reference" at bounding box center [218, 152] width 88 height 15
paste input "INS69659"
type input "INS69659"
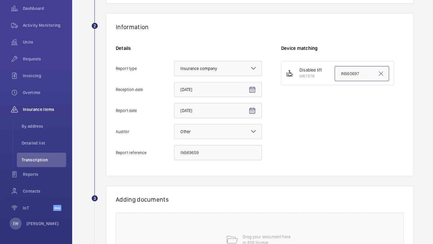
click at [355, 73] on input "INS60697" at bounding box center [361, 73] width 54 height 15
paste input "9659"
type input "INS69659"
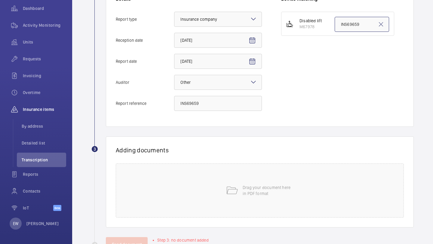
scroll to position [167, 0]
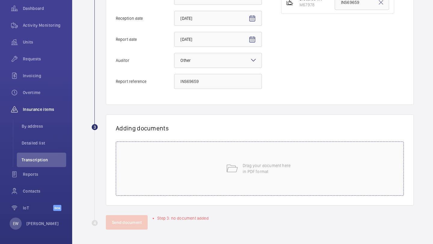
click at [232, 156] on div "Drag your document here in PDF format" at bounding box center [260, 169] width 288 height 54
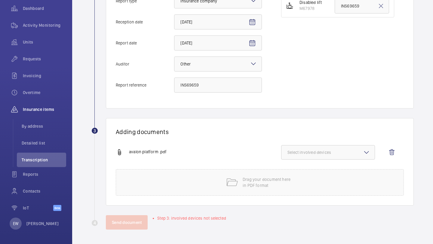
scroll to position [163, 0]
click at [320, 151] on span "Select involved devices" at bounding box center [327, 152] width 81 height 6
click at [314, 168] on span "M67978" at bounding box center [328, 171] width 62 height 6
click at [296, 168] on input "M67978" at bounding box center [290, 171] width 12 height 12
checkbox input "true"
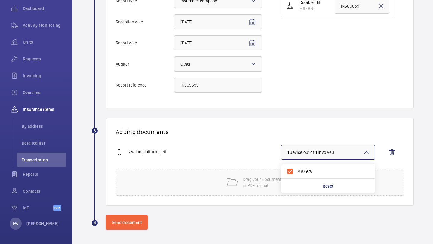
click at [243, 161] on div "avalon platform .pdf 1 device out of 1 involved M67978 Reset" at bounding box center [257, 157] width 283 height 24
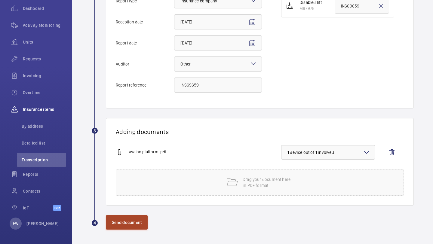
click at [134, 223] on button "Send document" at bounding box center [127, 222] width 42 height 14
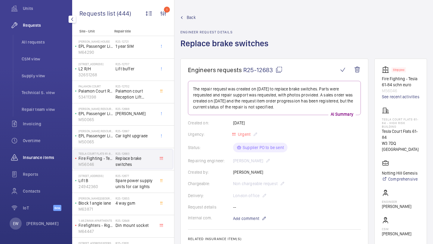
click at [48, 157] on span "Insurance items" at bounding box center [44, 157] width 43 height 6
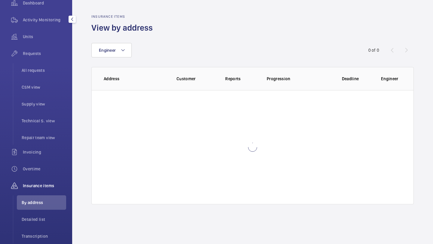
scroll to position [61, 0]
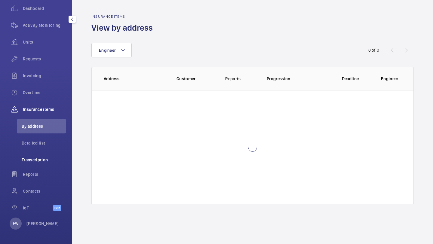
click at [37, 159] on span "Transcription" at bounding box center [44, 160] width 44 height 6
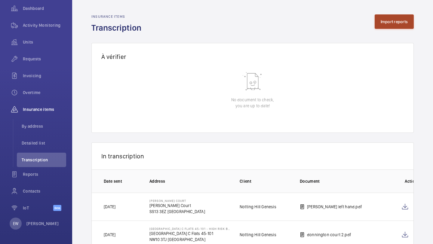
click at [380, 15] on button "Import reports" at bounding box center [393, 21] width 39 height 14
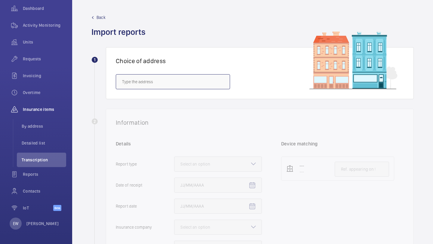
click at [194, 84] on input "text" at bounding box center [173, 81] width 114 height 15
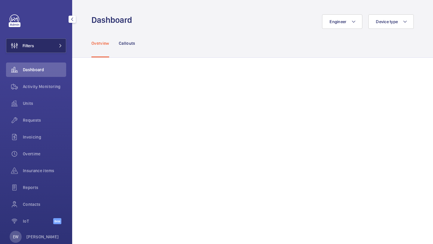
click at [50, 47] on button "Filters" at bounding box center [36, 45] width 60 height 14
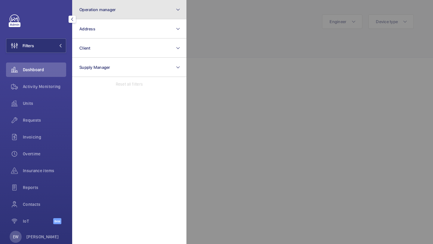
click at [92, 17] on button "Operation manager" at bounding box center [129, 9] width 114 height 19
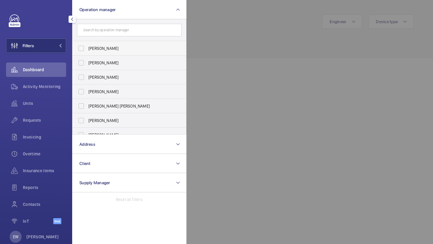
click at [103, 49] on span "[PERSON_NAME]" at bounding box center [129, 48] width 83 height 6
click at [87, 49] on input "[PERSON_NAME]" at bounding box center [81, 48] width 12 height 12
checkbox input "true"
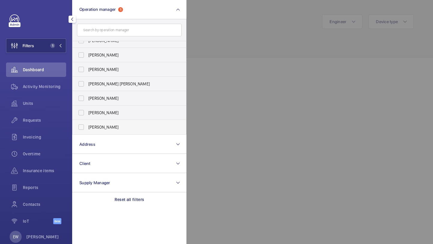
click at [100, 123] on label "[PERSON_NAME]" at bounding box center [124, 127] width 105 height 14
click at [87, 123] on input "[PERSON_NAME]" at bounding box center [81, 127] width 12 height 12
checkbox input "true"
click at [52, 108] on div "Units" at bounding box center [36, 103] width 60 height 14
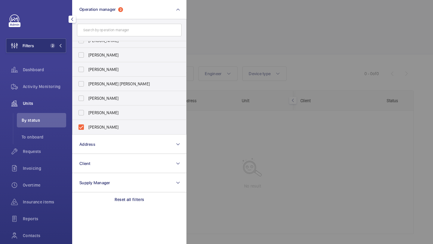
click at [227, 18] on div at bounding box center [402, 122] width 433 height 244
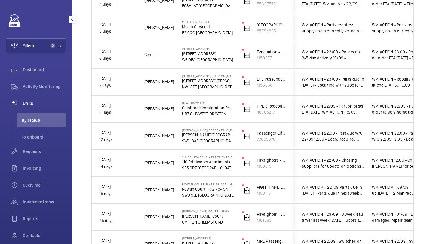
scroll to position [464, 0]
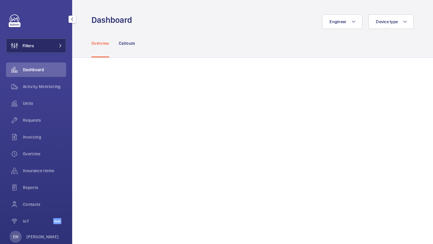
click at [41, 49] on button "Filters" at bounding box center [36, 45] width 60 height 14
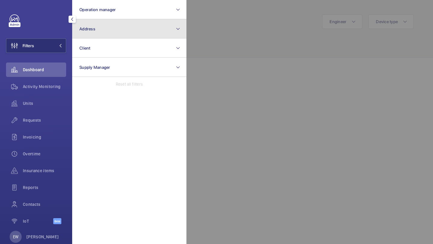
click at [86, 26] on span "Address" at bounding box center [87, 28] width 16 height 5
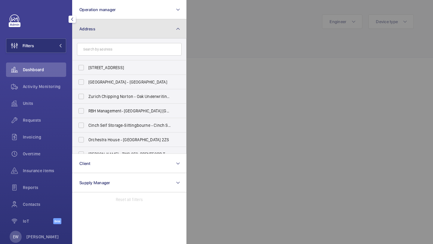
click at [93, 30] on span "Address" at bounding box center [87, 28] width 16 height 5
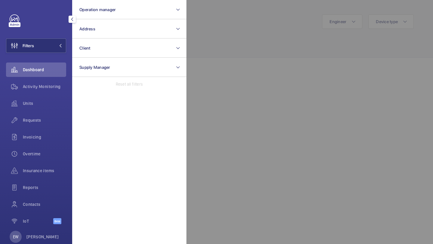
click at [225, 22] on div at bounding box center [402, 122] width 433 height 244
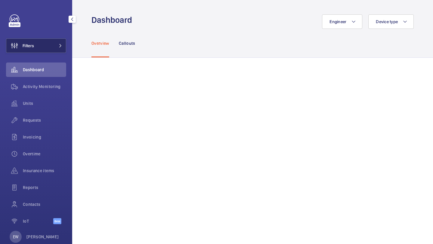
click at [55, 47] on button "Filters" at bounding box center [36, 45] width 60 height 14
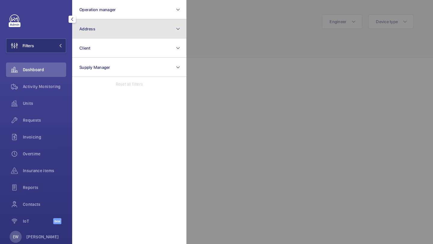
click at [105, 26] on button "Address" at bounding box center [129, 28] width 114 height 19
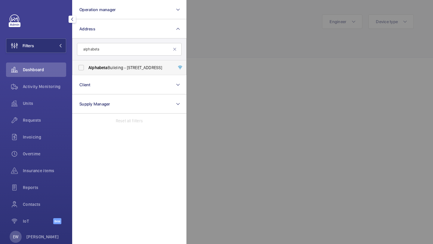
type input "alphabeta"
click at [111, 71] on label "[GEOGRAPHIC_DATA] - [STREET_ADDRESS]" at bounding box center [124, 67] width 105 height 14
click at [87, 71] on input "[GEOGRAPHIC_DATA] - [STREET_ADDRESS]" at bounding box center [81, 68] width 12 height 12
checkbox input "true"
click at [36, 121] on span "Requests" at bounding box center [44, 120] width 43 height 6
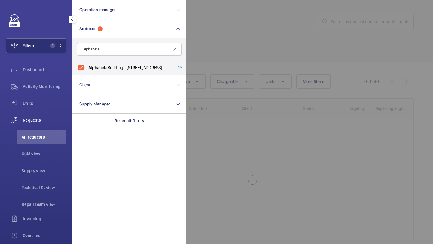
click at [233, 48] on div at bounding box center [402, 122] width 433 height 244
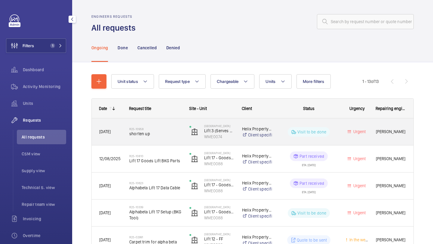
click at [166, 132] on span "shorten up" at bounding box center [155, 134] width 52 height 6
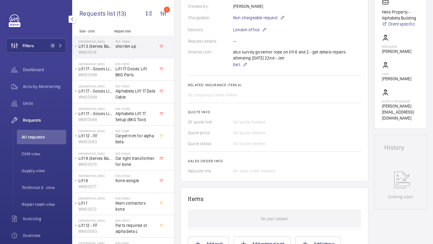
scroll to position [67, 0]
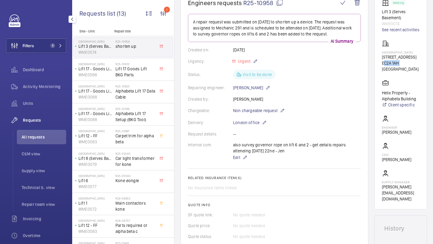
drag, startPoint x: 398, startPoint y: 70, endPoint x: 383, endPoint y: 70, distance: 15.6
click at [383, 70] on p "EC2A 1AH [GEOGRAPHIC_DATA]" at bounding box center [401, 66] width 38 height 12
copy p "EC2A 1AH"
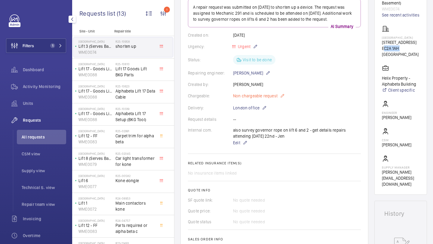
scroll to position [82, 0]
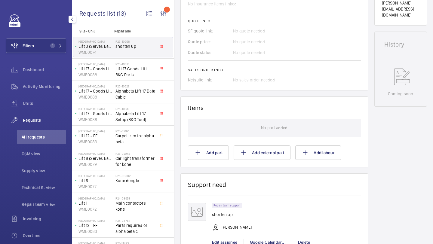
drag, startPoint x: 261, startPoint y: 109, endPoint x: 261, endPoint y: 105, distance: 3.3
click at [261, 108] on wm-front-card-header "Items" at bounding box center [274, 111] width 173 height 15
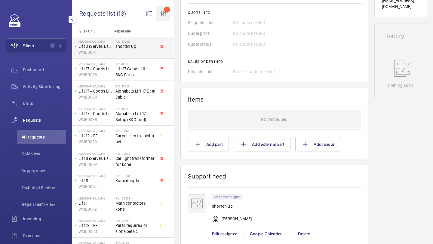
scroll to position [264, 0]
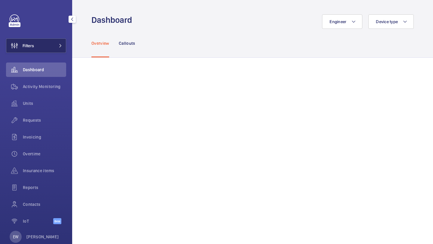
click at [46, 42] on button "Filters" at bounding box center [36, 45] width 60 height 14
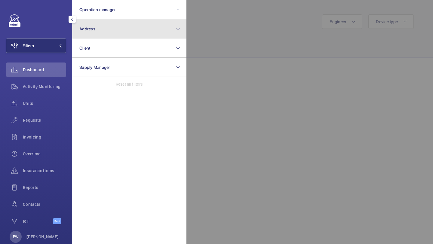
click at [87, 29] on span "Address" at bounding box center [87, 28] width 16 height 5
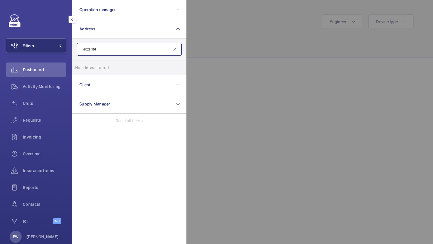
click at [119, 46] on input "ec2a 1br" at bounding box center [129, 49] width 105 height 13
type input "alphab"
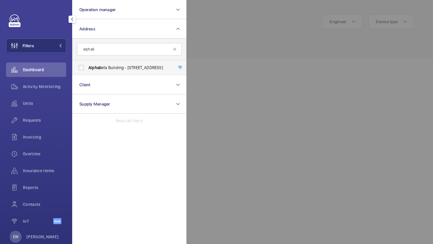
click at [121, 68] on span "Alphab eta Building - [STREET_ADDRESS]" at bounding box center [129, 68] width 83 height 6
click at [87, 68] on input "Alphab eta Building - [STREET_ADDRESS]" at bounding box center [81, 68] width 12 height 12
checkbox input "true"
click at [44, 118] on span "Requests" at bounding box center [44, 120] width 43 height 6
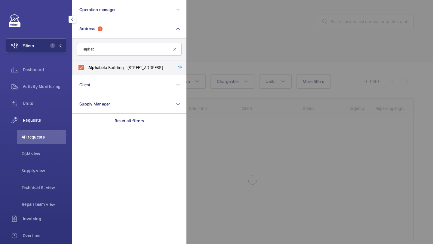
click at [230, 27] on div at bounding box center [402, 122] width 433 height 244
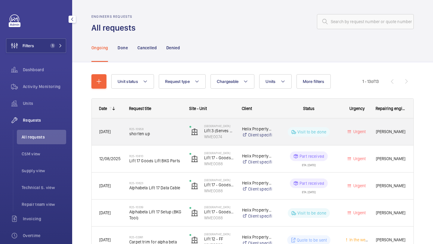
click at [167, 132] on span "shorten up" at bounding box center [155, 134] width 52 height 6
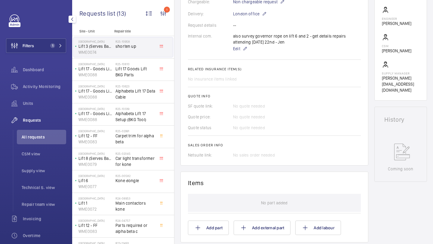
scroll to position [141, 0]
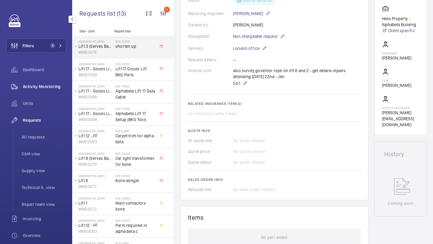
click at [56, 90] on div "Activity Monitoring" at bounding box center [36, 86] width 60 height 14
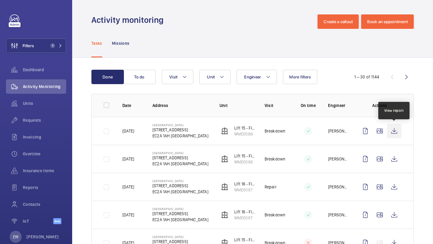
click at [392, 127] on wm-front-icon-button at bounding box center [394, 131] width 14 height 14
